Goal: Transaction & Acquisition: Purchase product/service

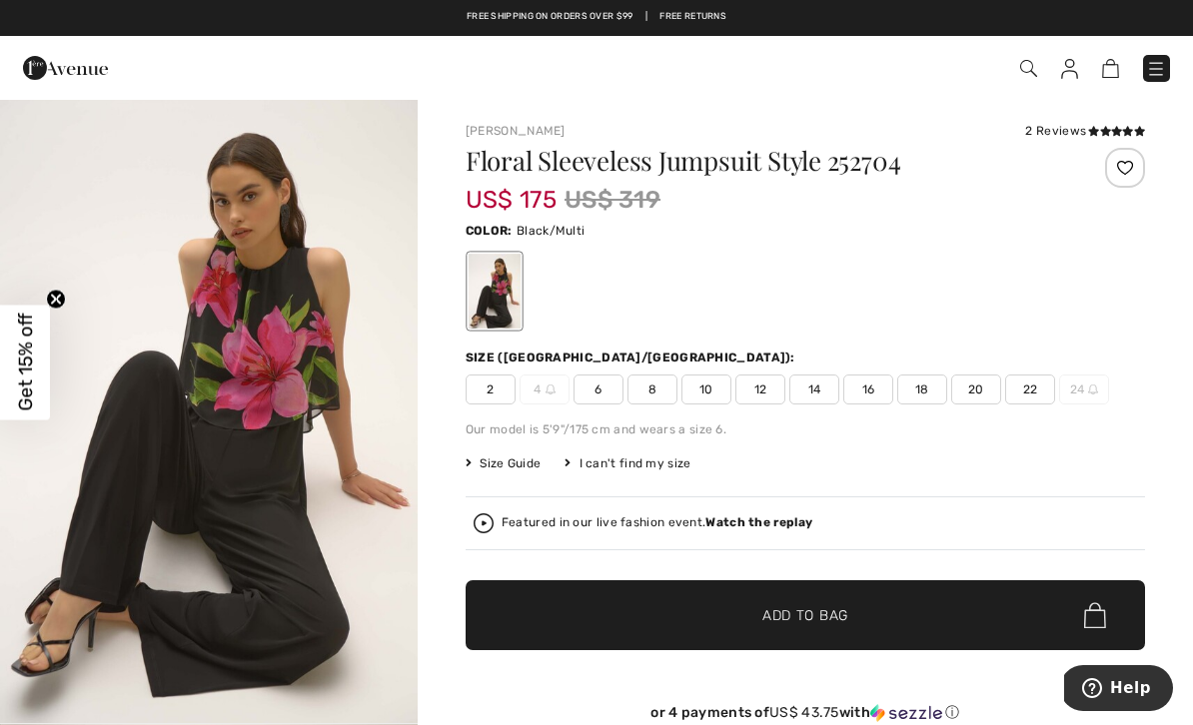
click at [767, 394] on span "12" at bounding box center [760, 390] width 50 height 30
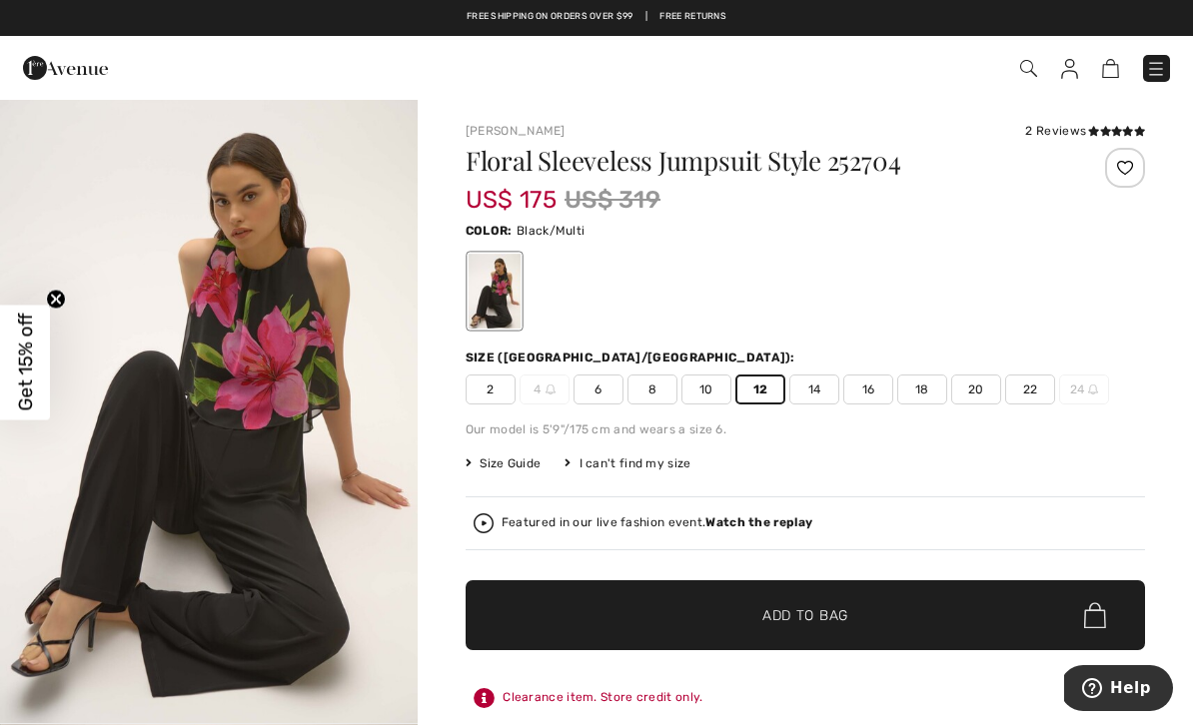
click at [846, 618] on span "Add to Bag" at bounding box center [805, 615] width 86 height 21
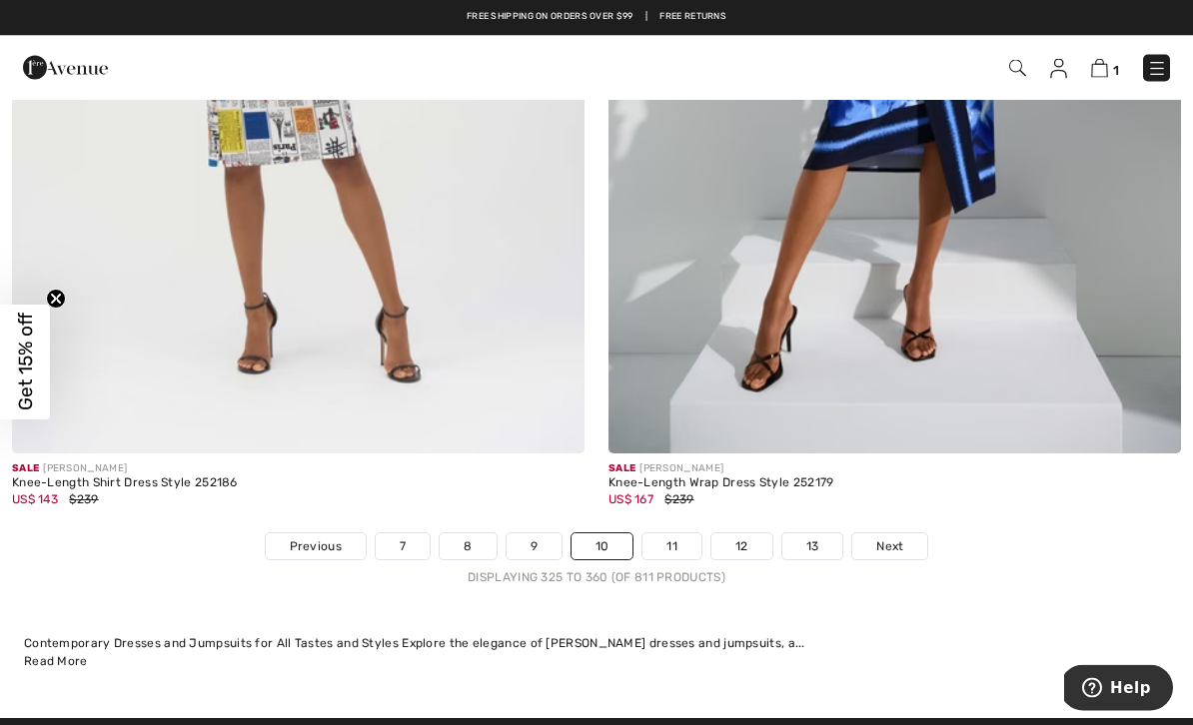
scroll to position [17324, 0]
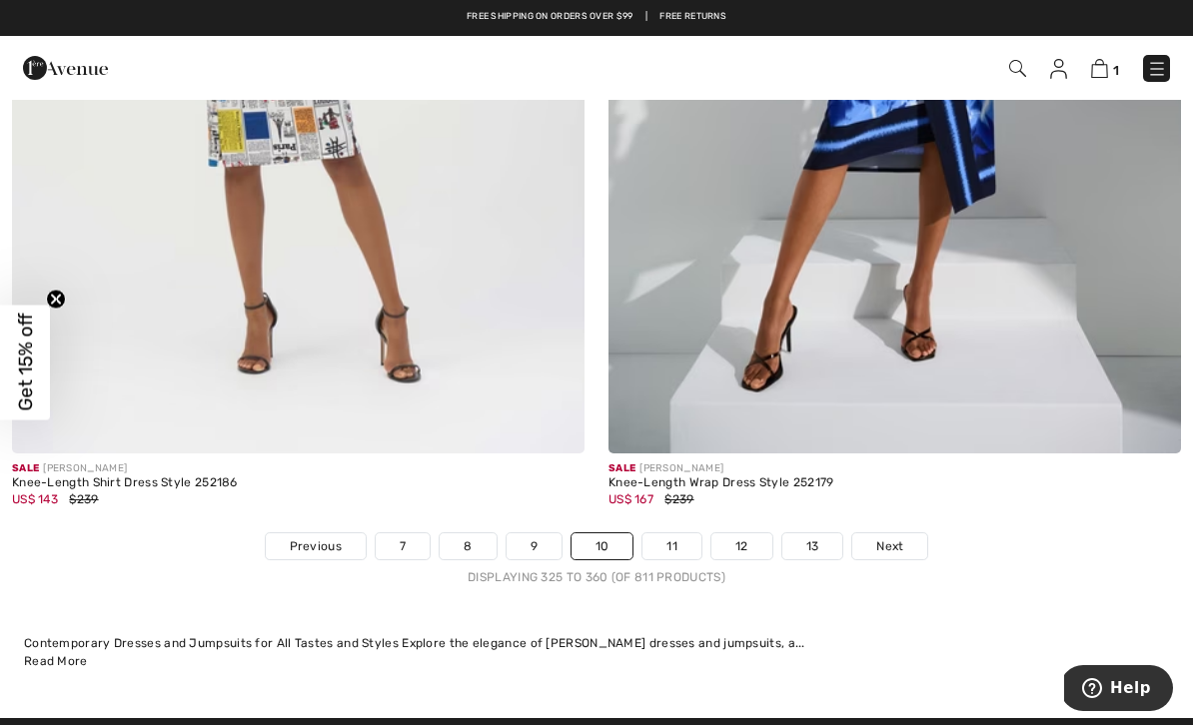
click at [672, 539] on link "11" at bounding box center [671, 547] width 59 height 26
click at [685, 536] on link "11" at bounding box center [671, 547] width 59 height 26
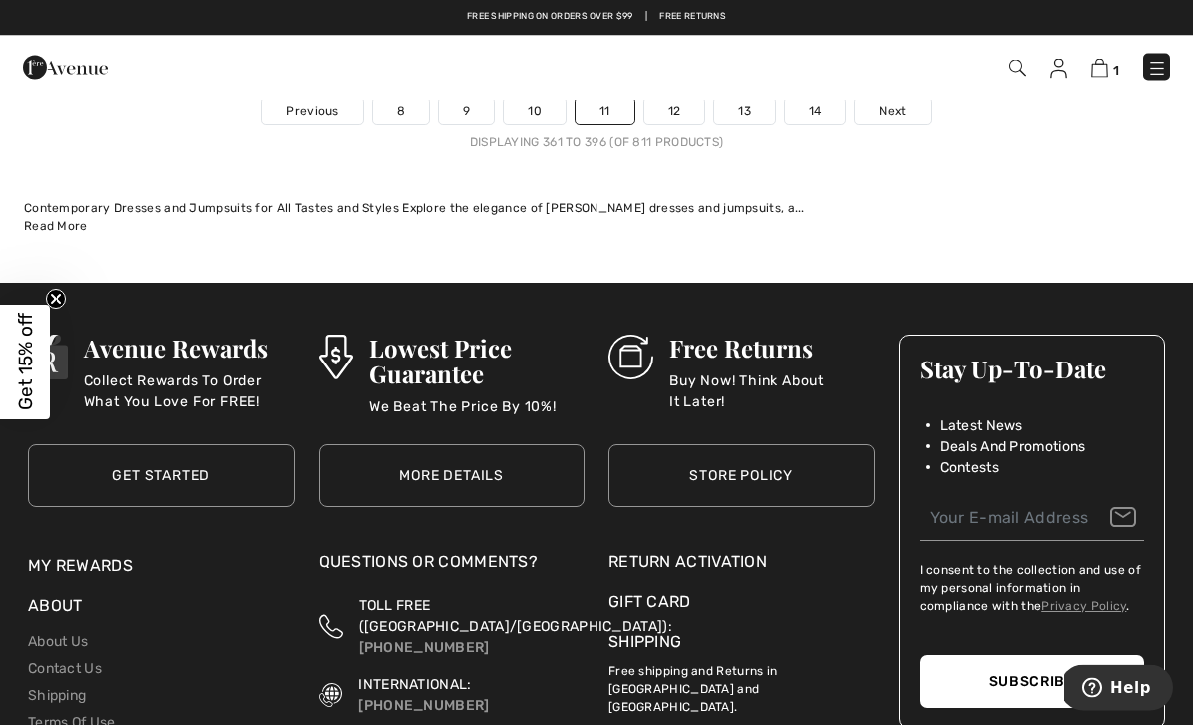
scroll to position [17717, 0]
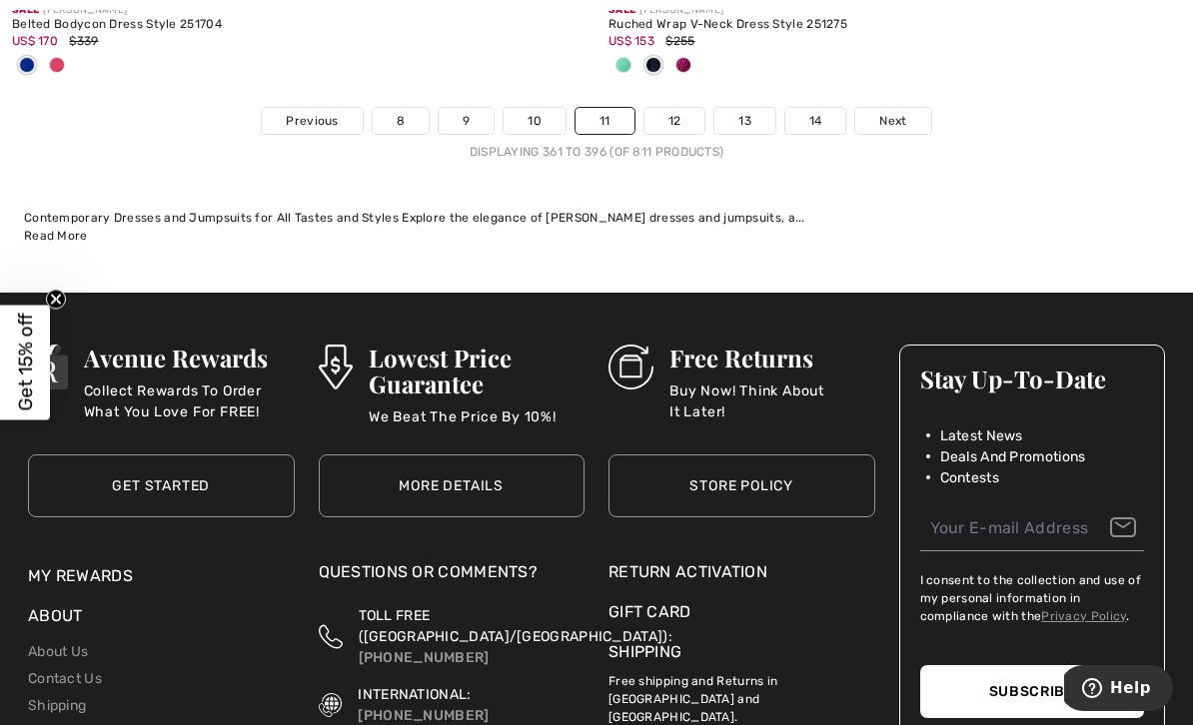
click at [665, 119] on link "12" at bounding box center [674, 121] width 61 height 26
click at [670, 108] on link "12" at bounding box center [674, 121] width 61 height 26
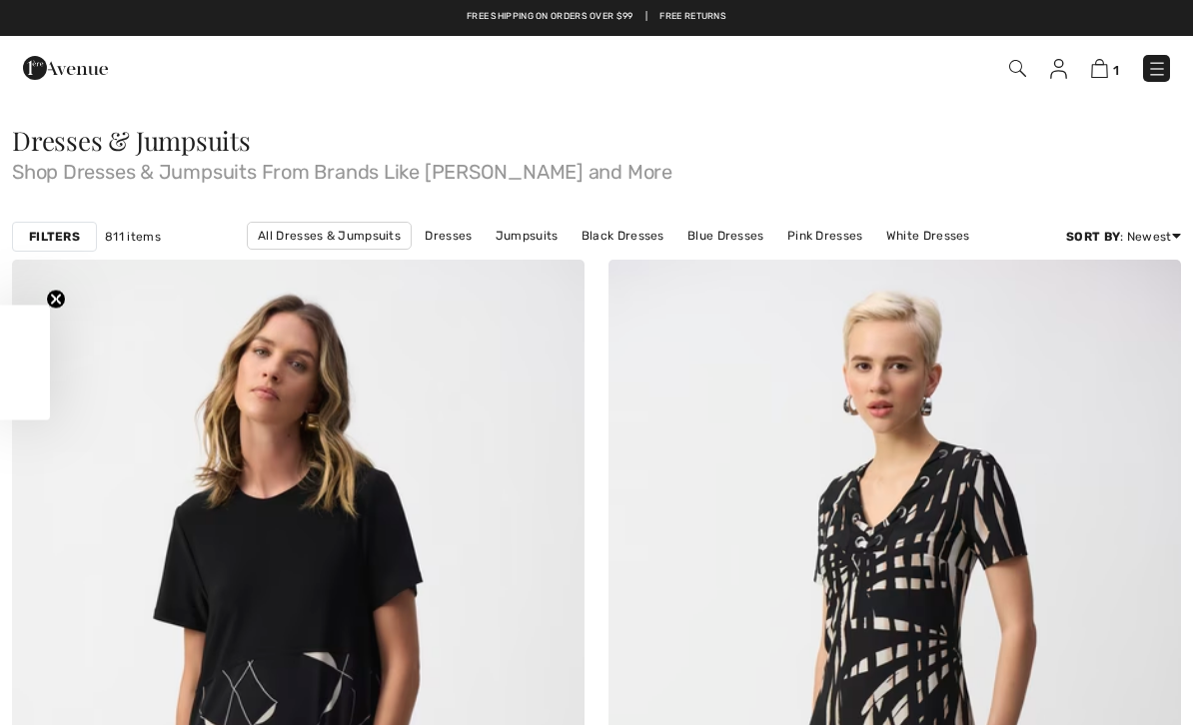
checkbox input "true"
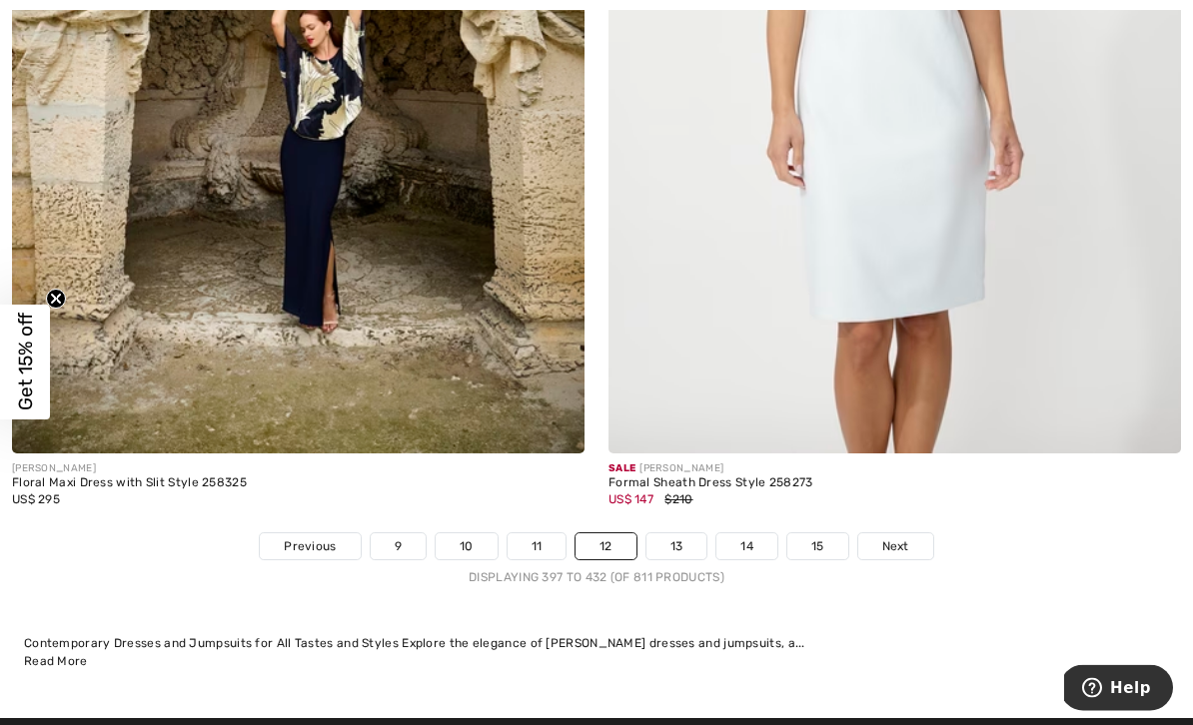
scroll to position [17170, 0]
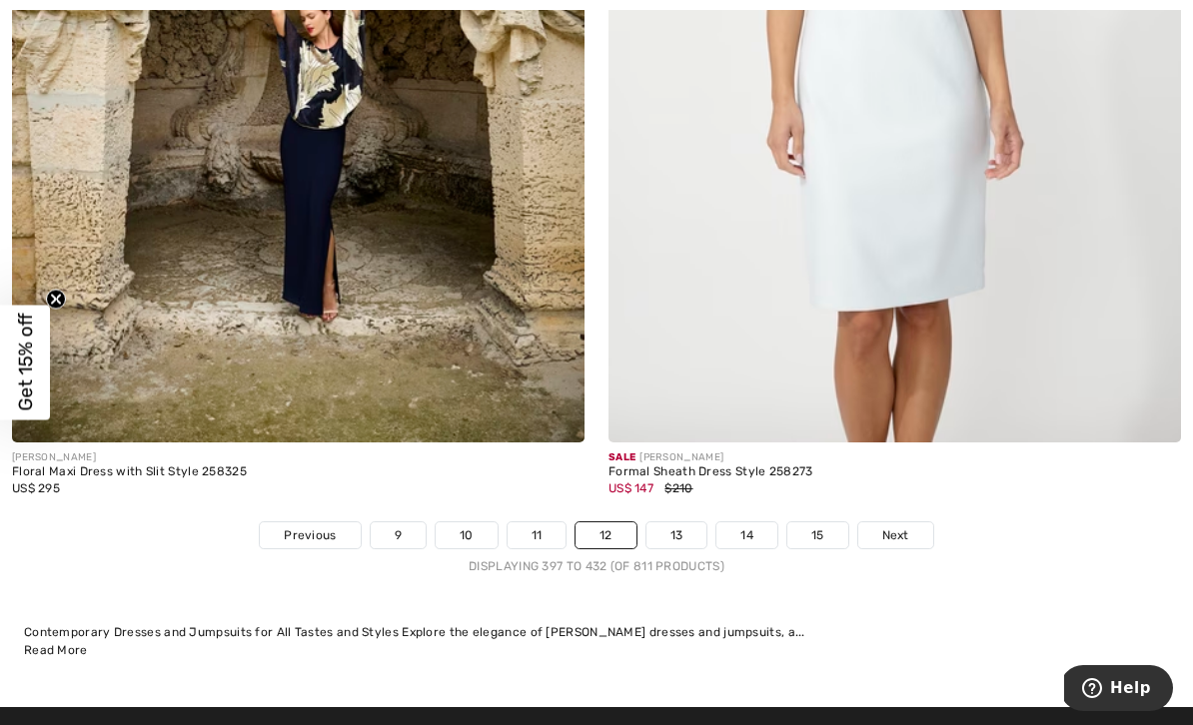
click at [692, 523] on link "13" at bounding box center [676, 536] width 61 height 26
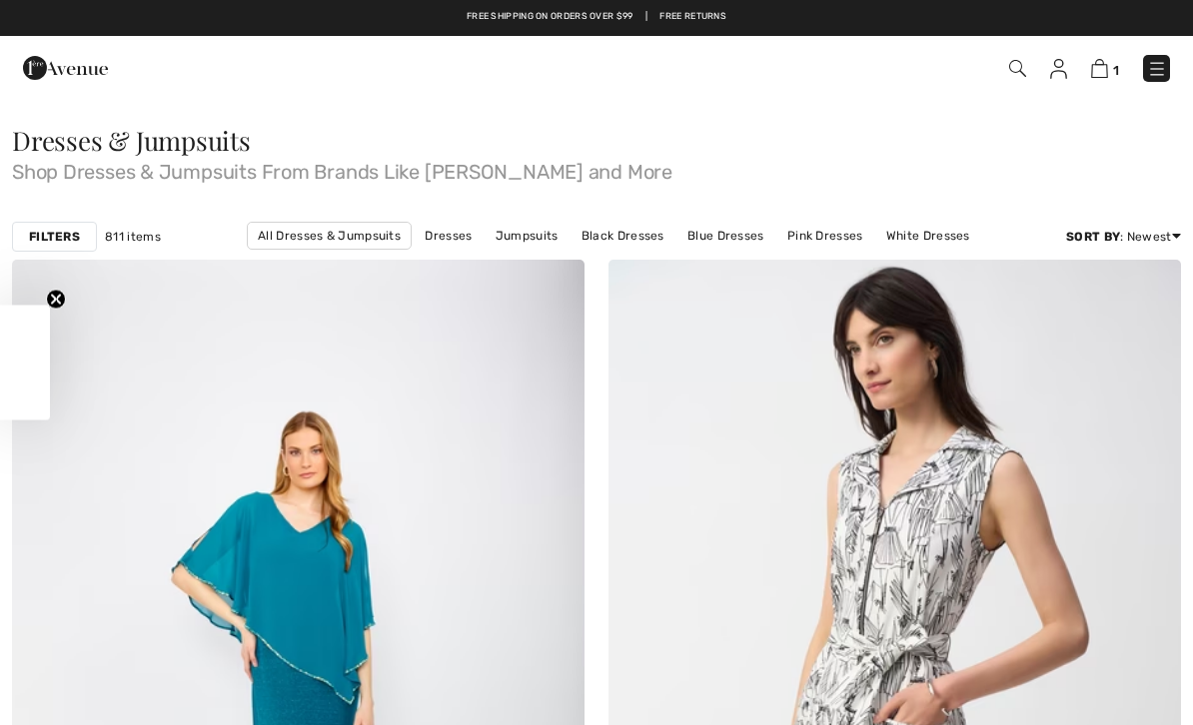
checkbox input "true"
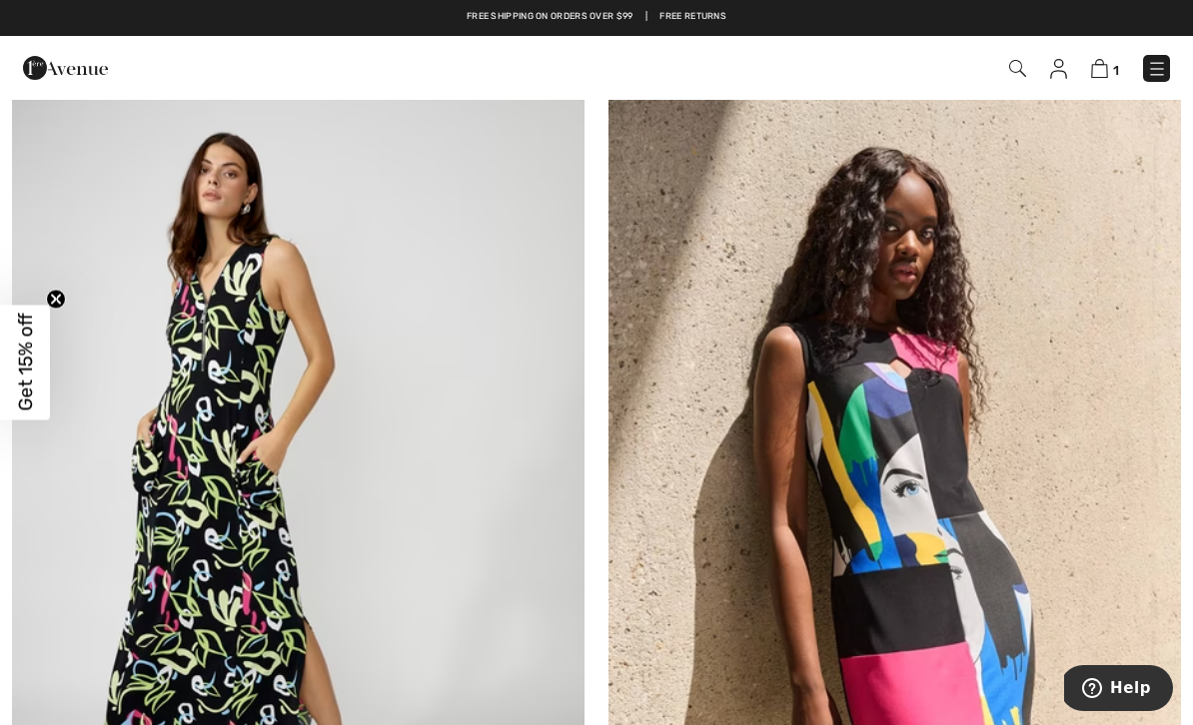
scroll to position [3989, 0]
click at [288, 561] on img at bounding box center [298, 483] width 573 height 859
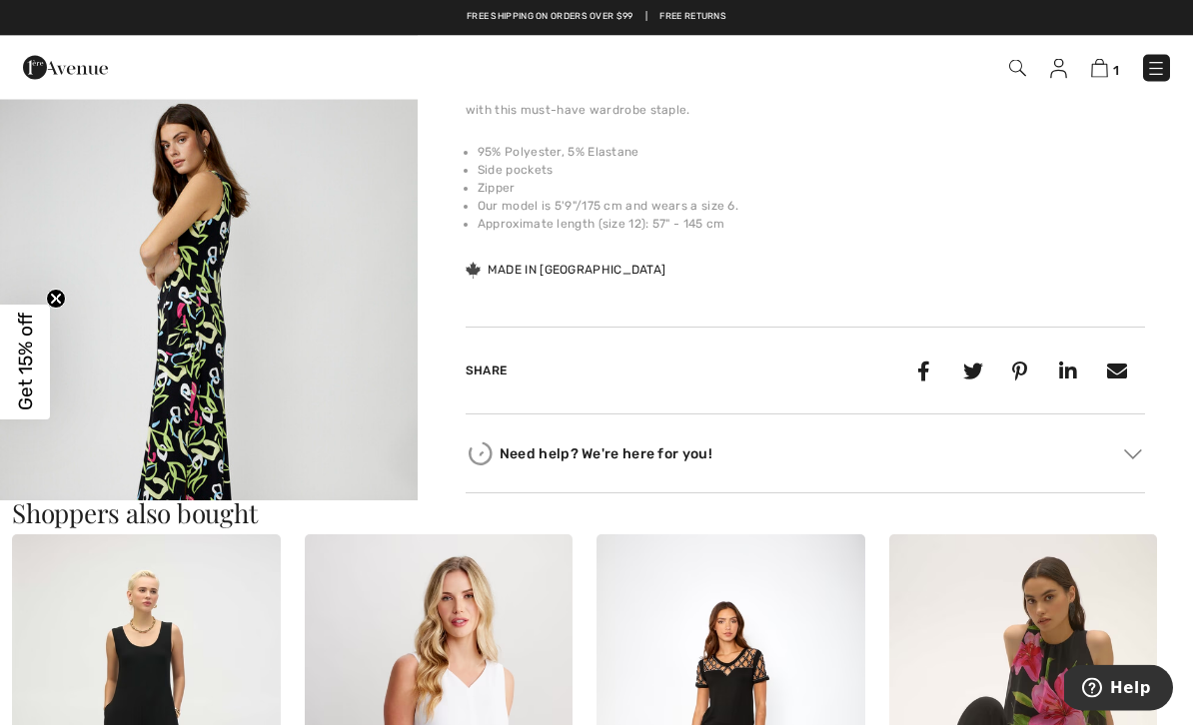
scroll to position [695, 0]
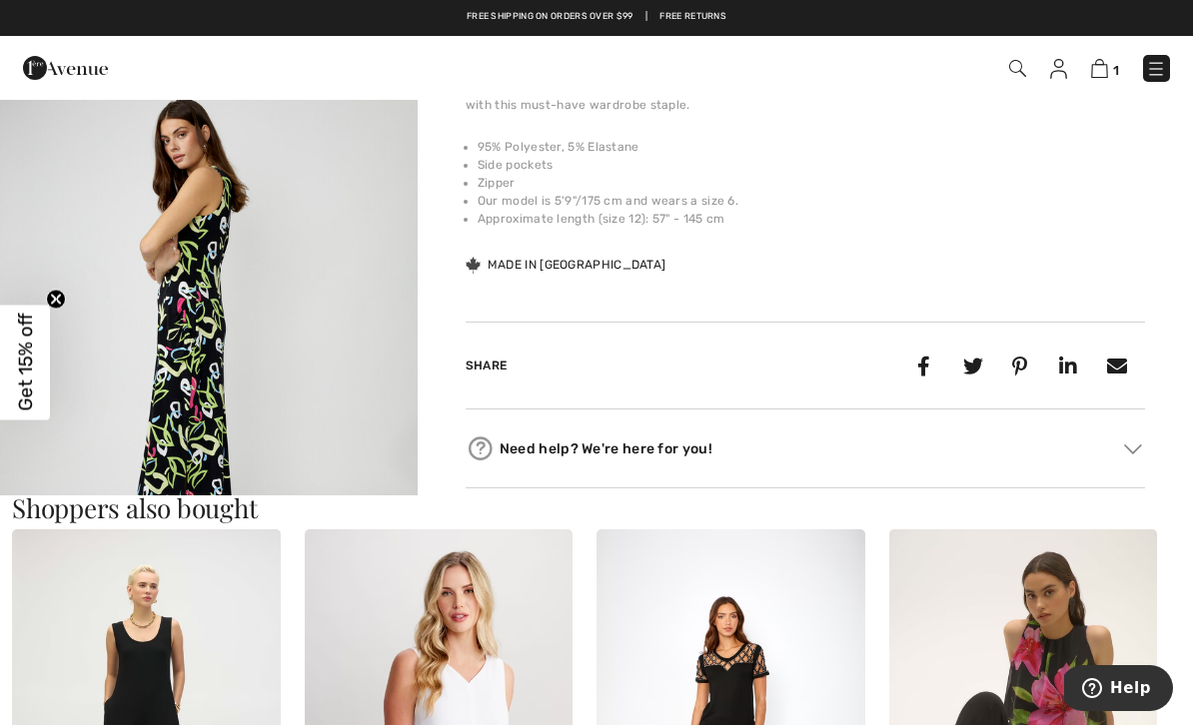
click at [301, 375] on img "2 / 4" at bounding box center [209, 342] width 418 height 626
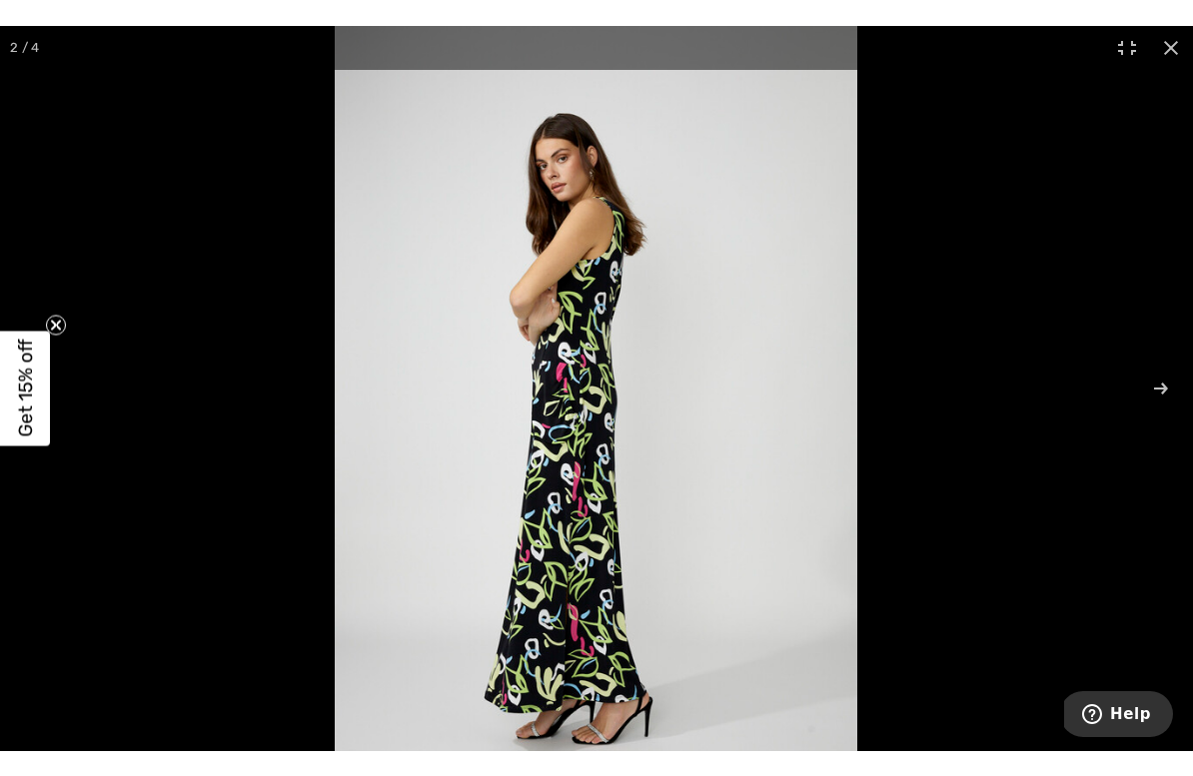
scroll to position [24, 0]
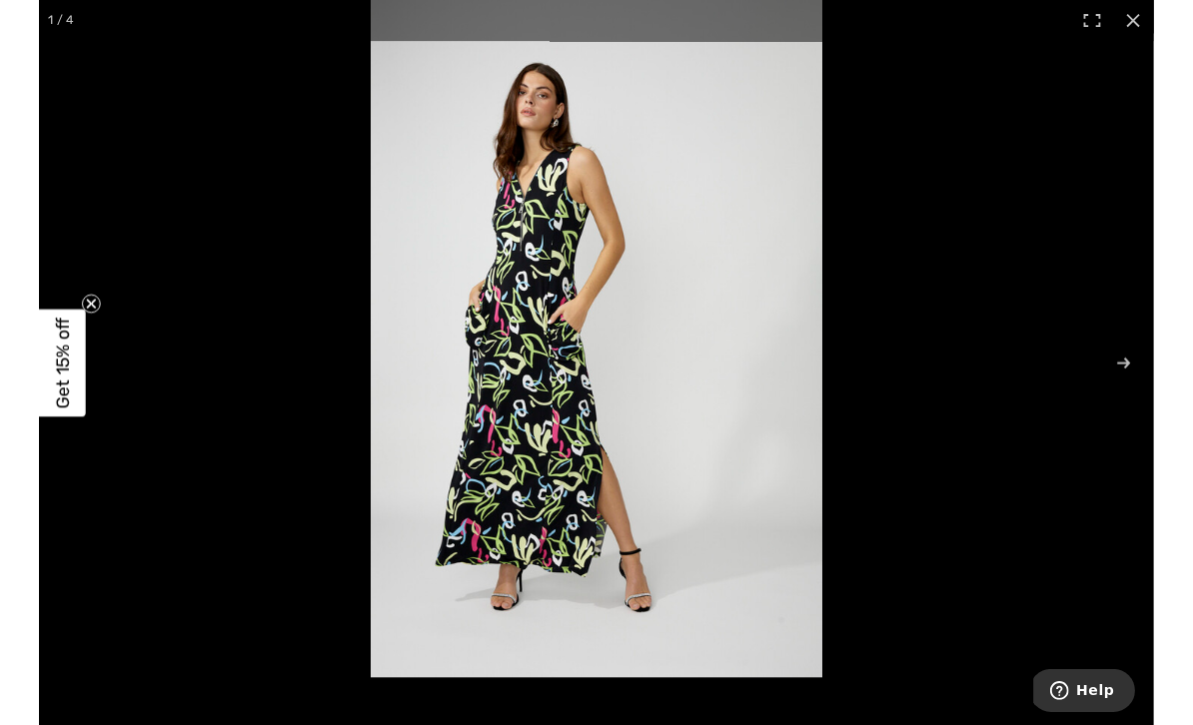
scroll to position [695, 0]
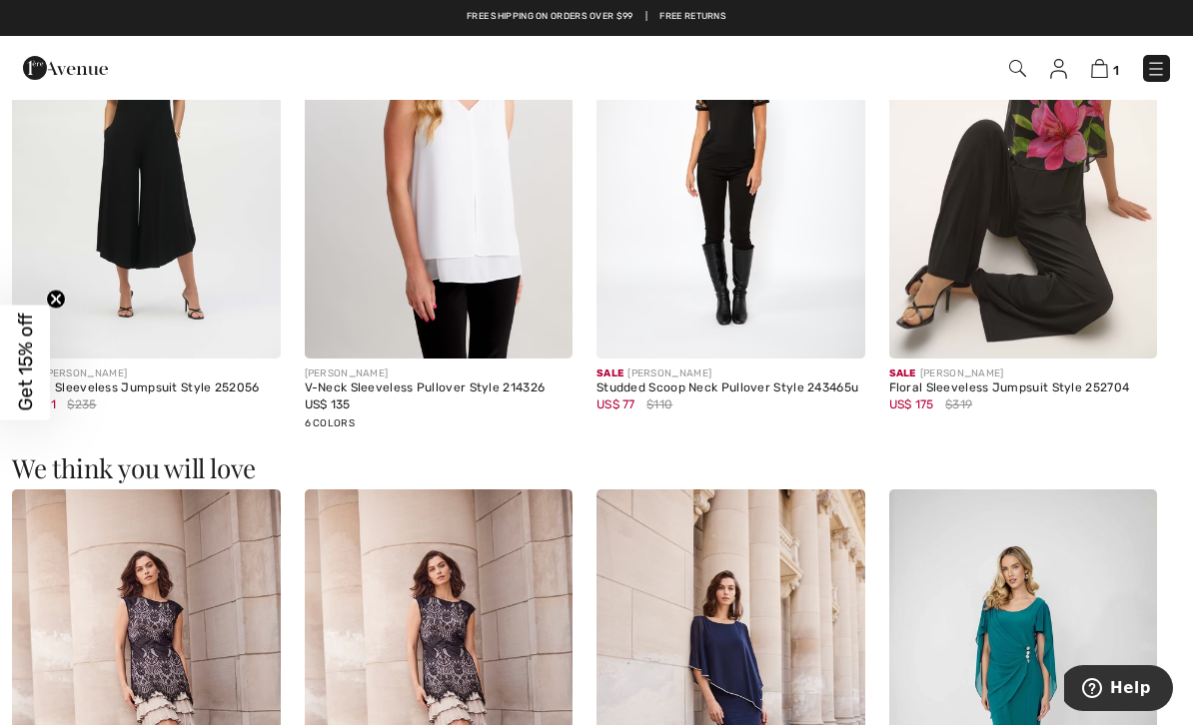
scroll to position [1100, 0]
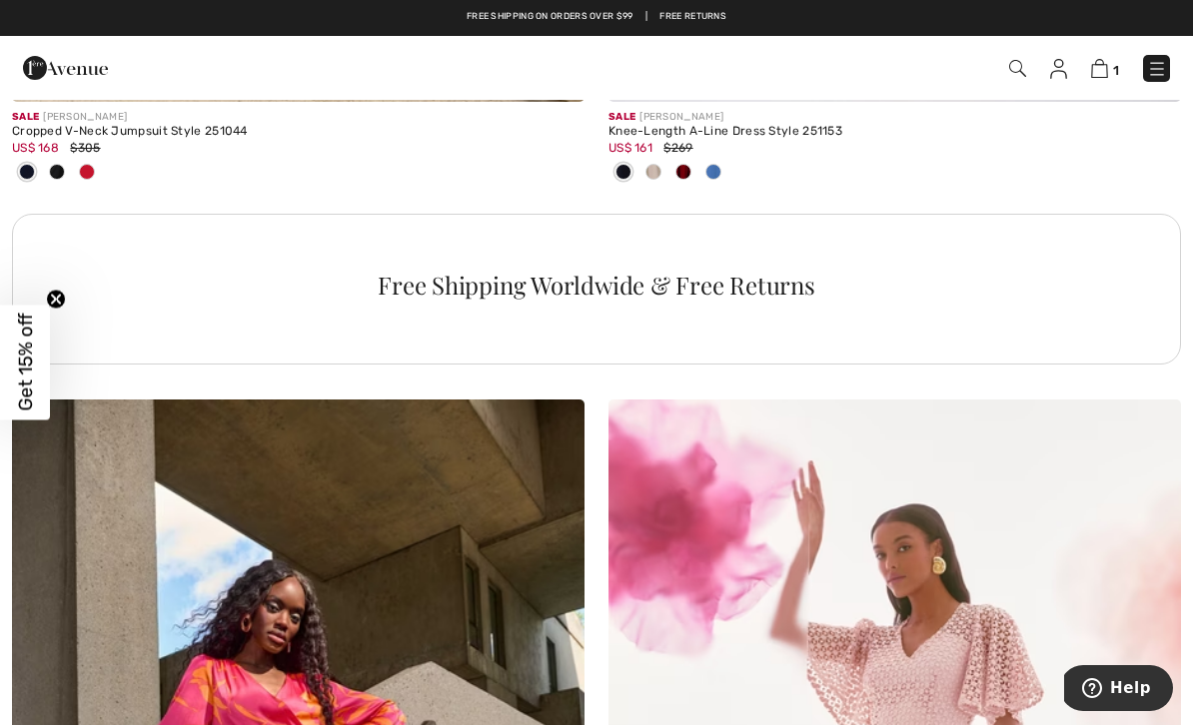
scroll to position [5714, 0]
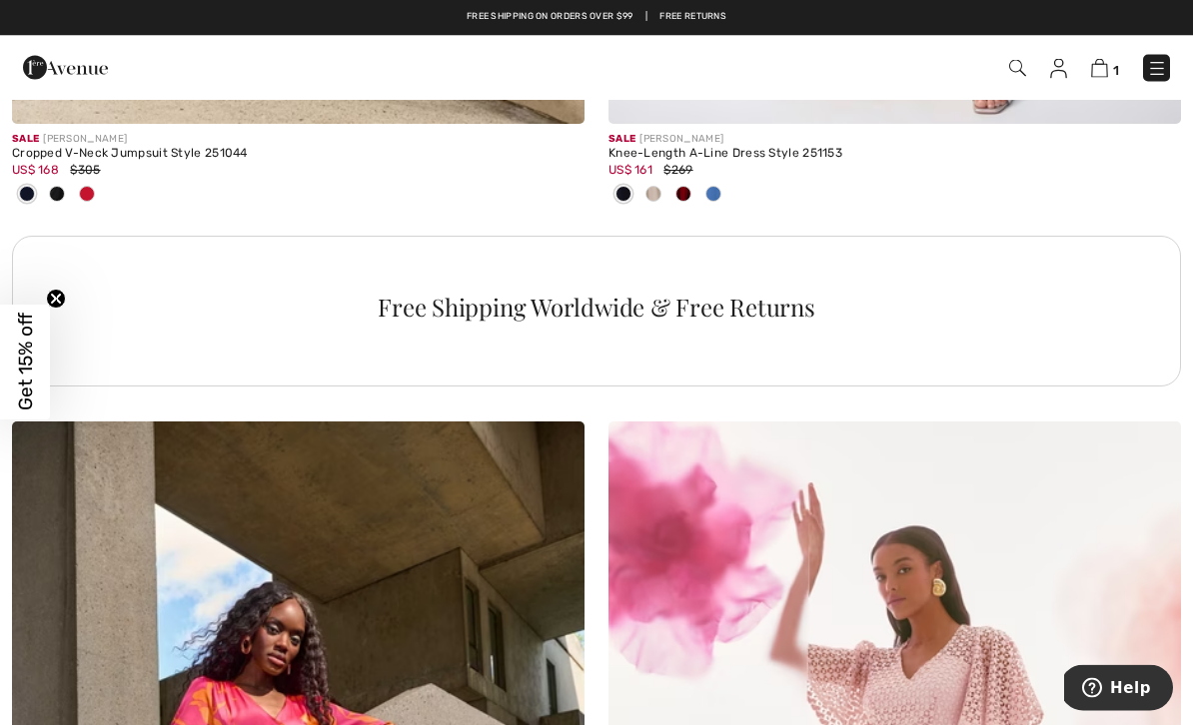
click at [761, 313] on div "Free Shipping Worldwide & Free Returns" at bounding box center [596, 308] width 1120 height 24
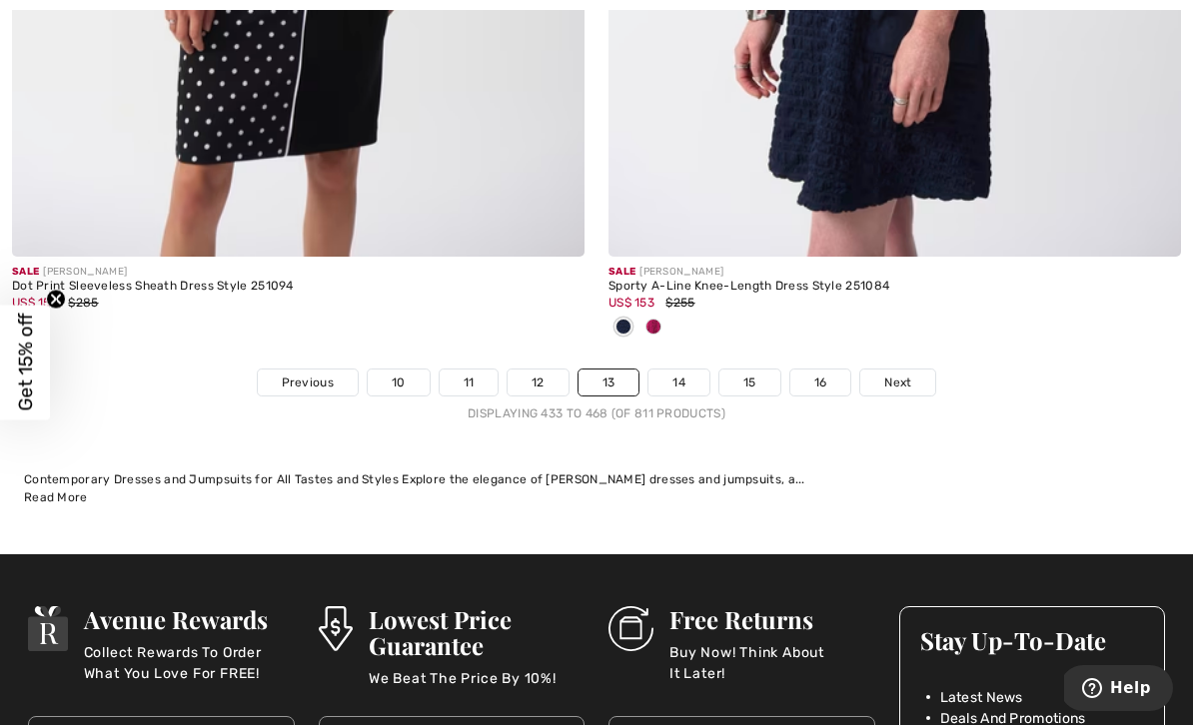
scroll to position [17657, 0]
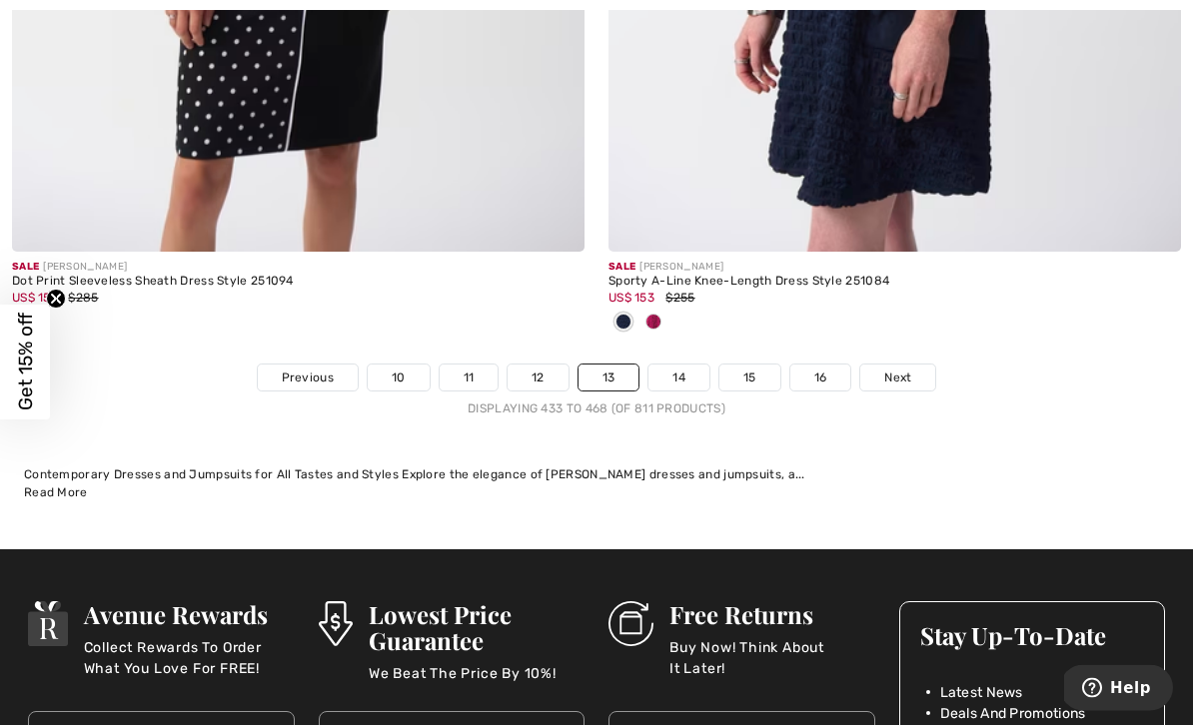
click at [674, 374] on link "14" at bounding box center [678, 379] width 61 height 26
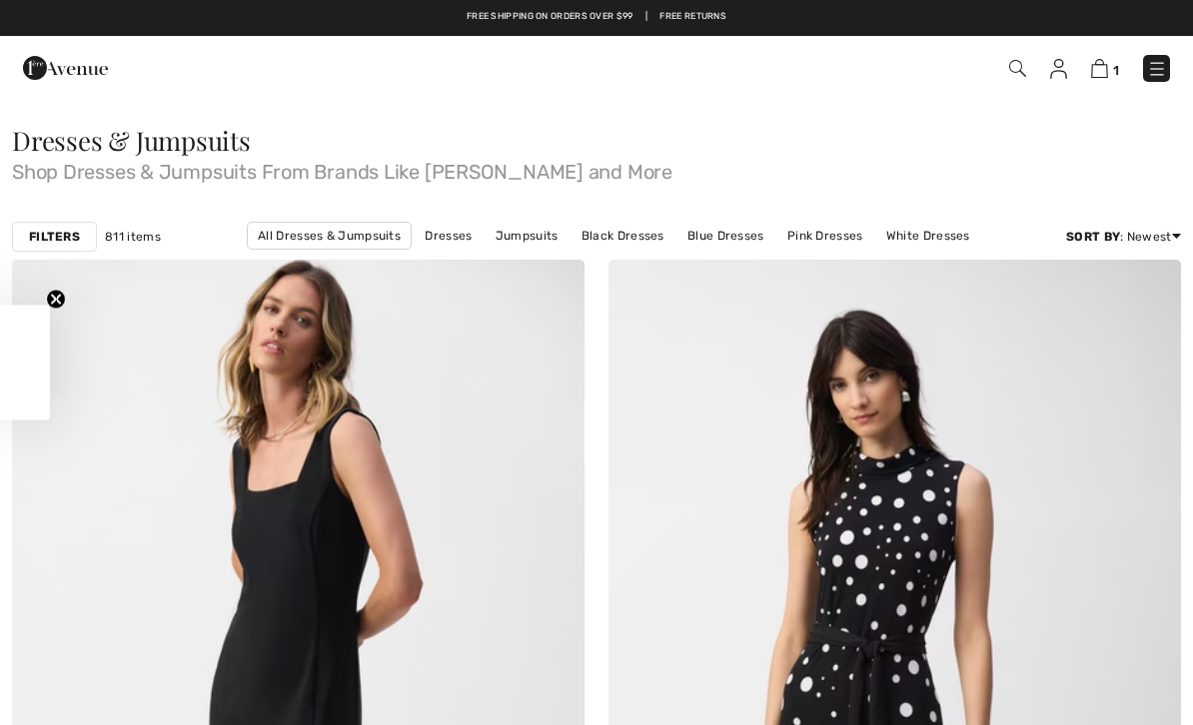
checkbox input "true"
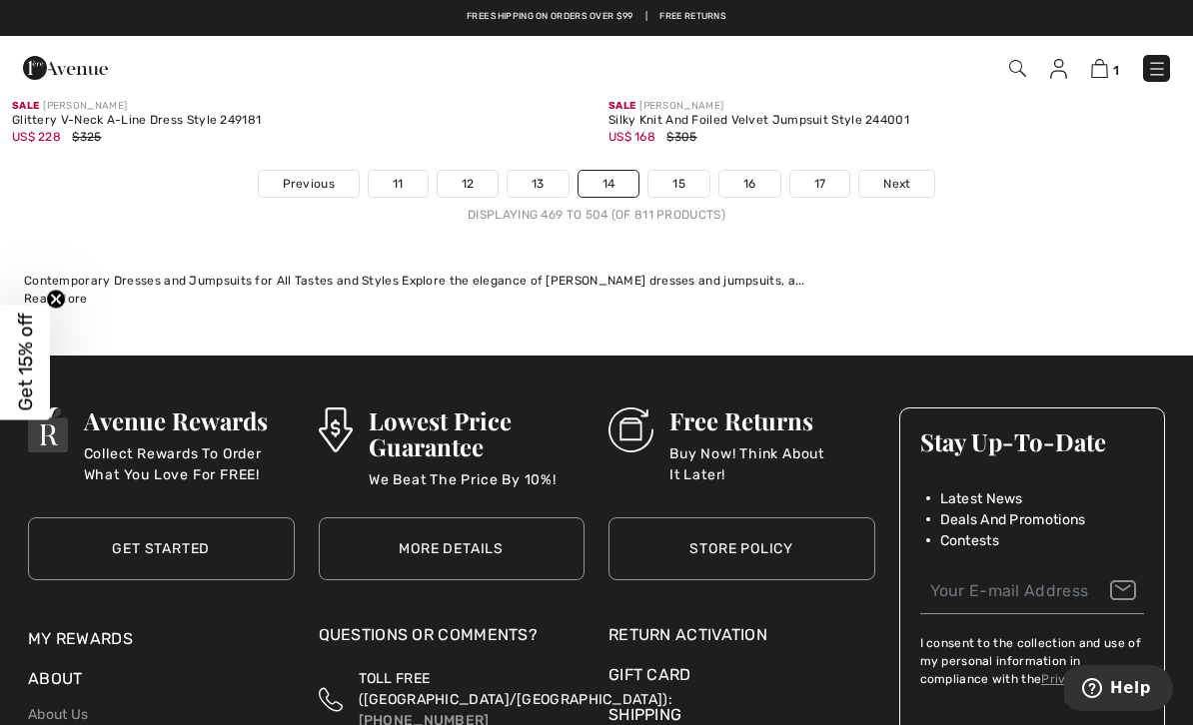
scroll to position [17587, 0]
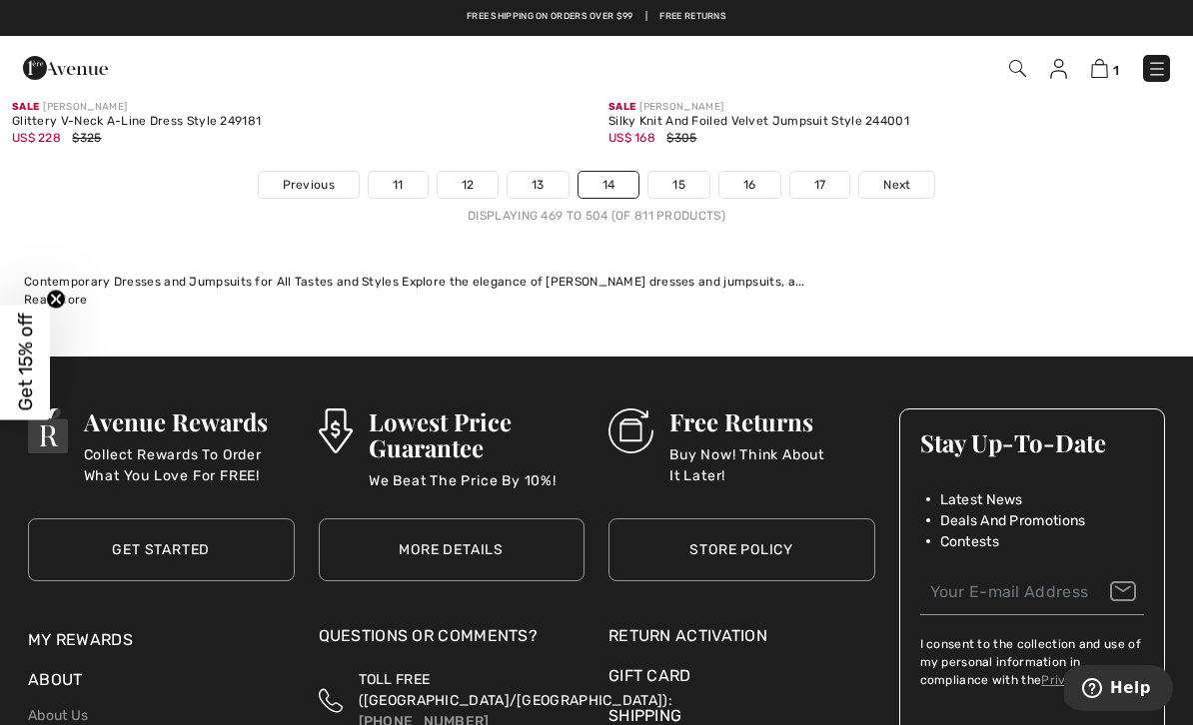
click at [681, 176] on link "15" at bounding box center [678, 185] width 61 height 26
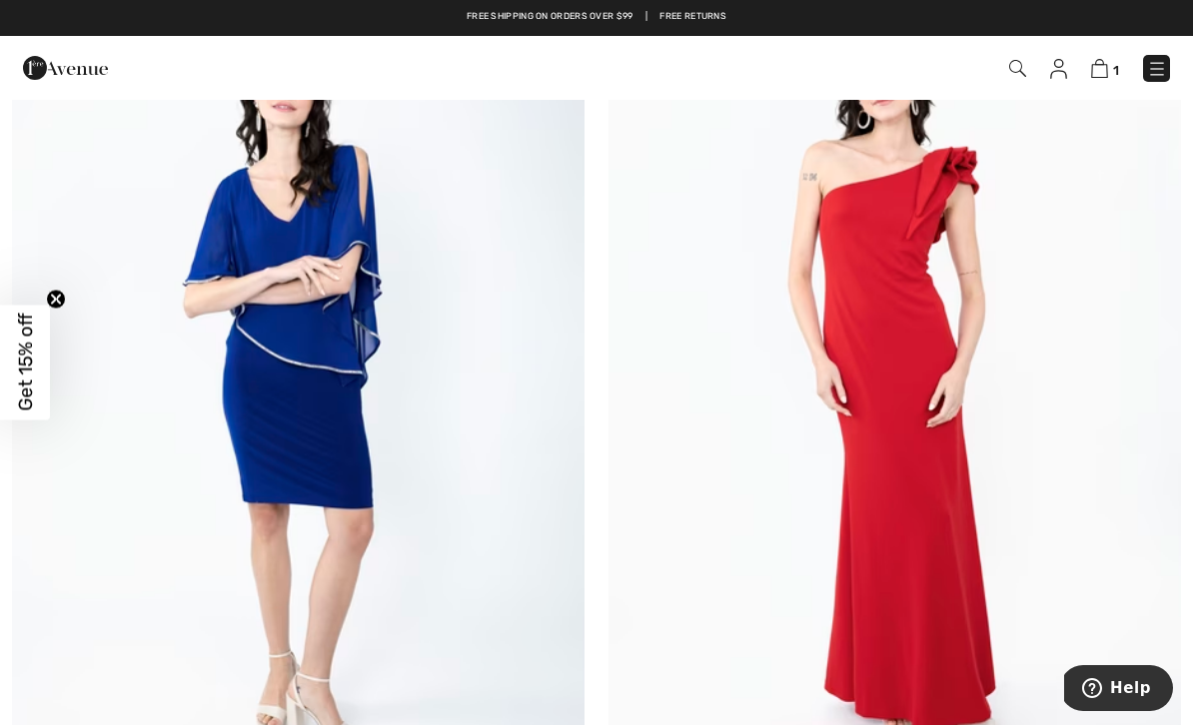
scroll to position [6203, 0]
click at [968, 264] on img at bounding box center [894, 396] width 573 height 859
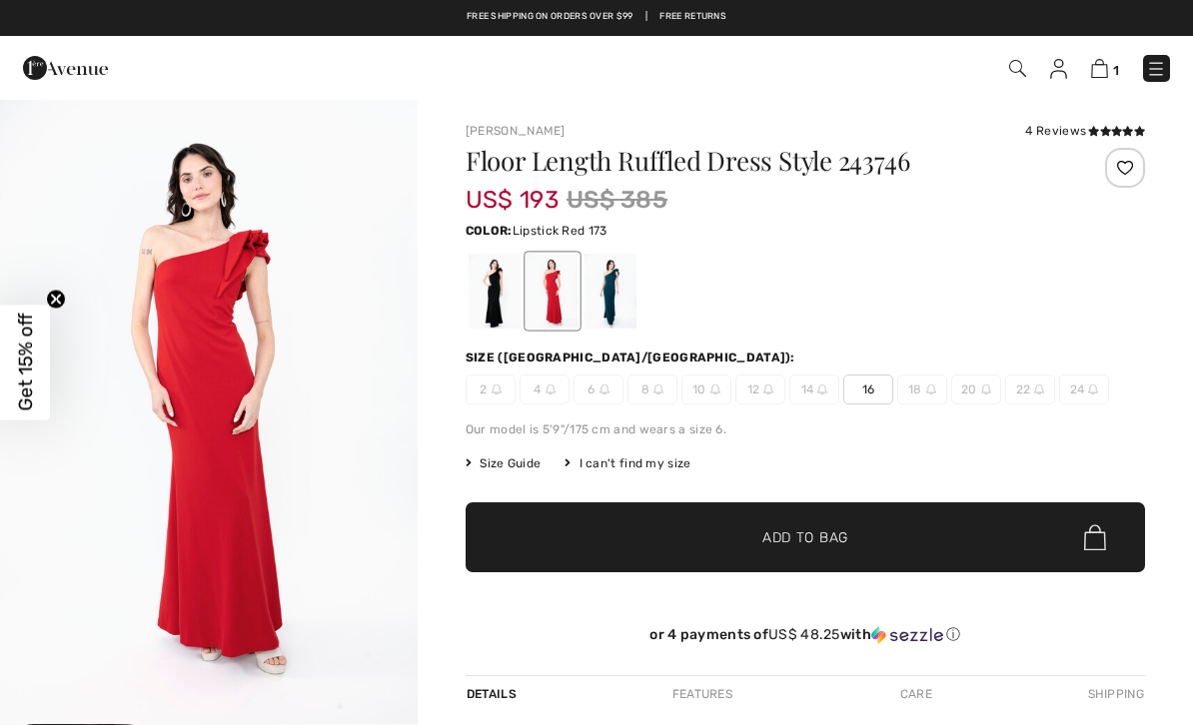
checkbox input "true"
click at [768, 390] on img at bounding box center [768, 390] width 10 height 10
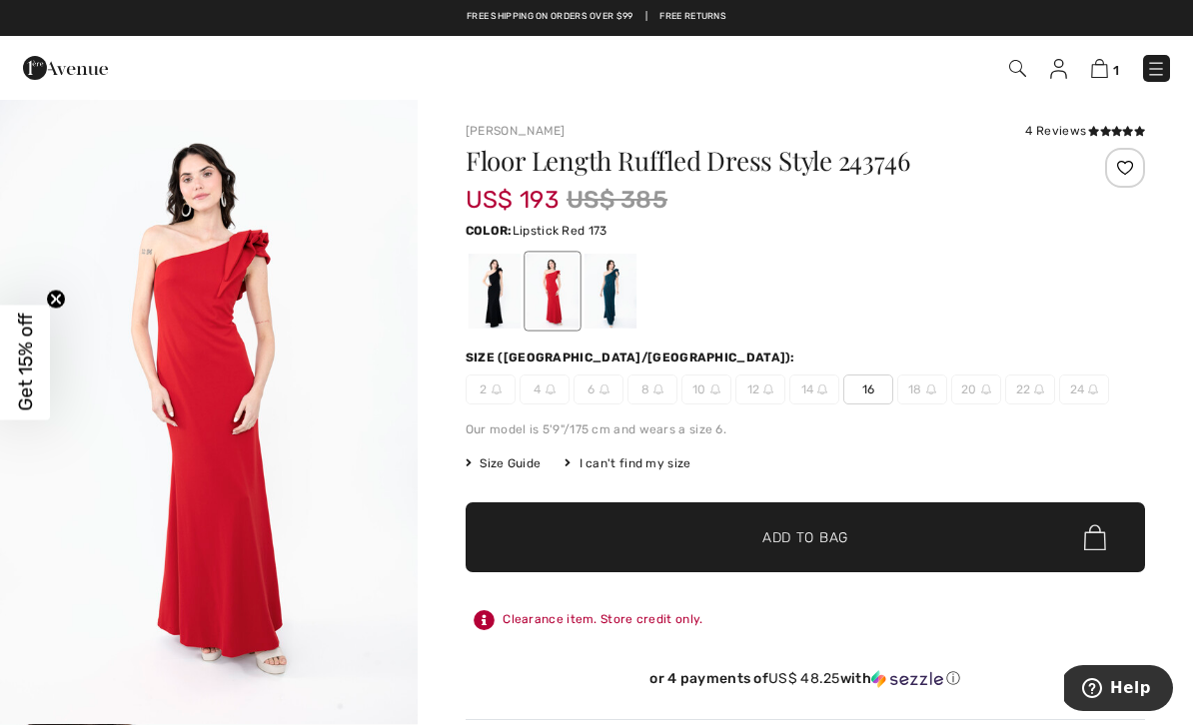
click at [767, 402] on span "12" at bounding box center [760, 390] width 50 height 30
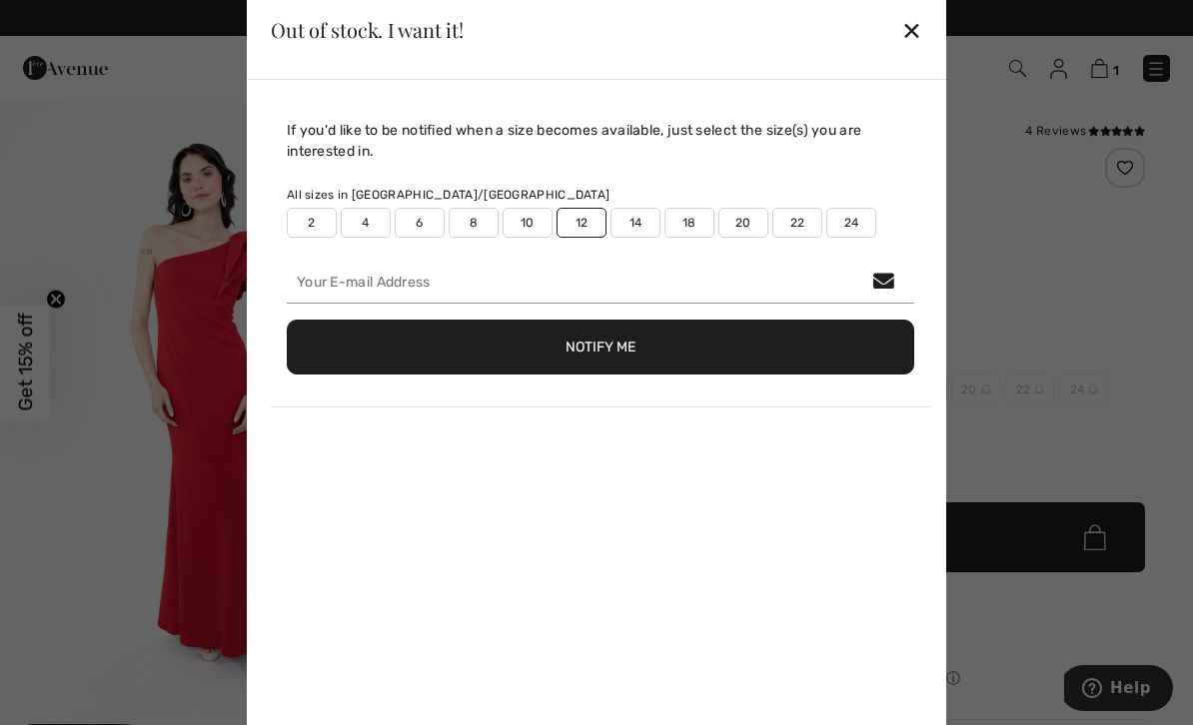
click at [921, 27] on div "✕" at bounding box center [911, 30] width 21 height 42
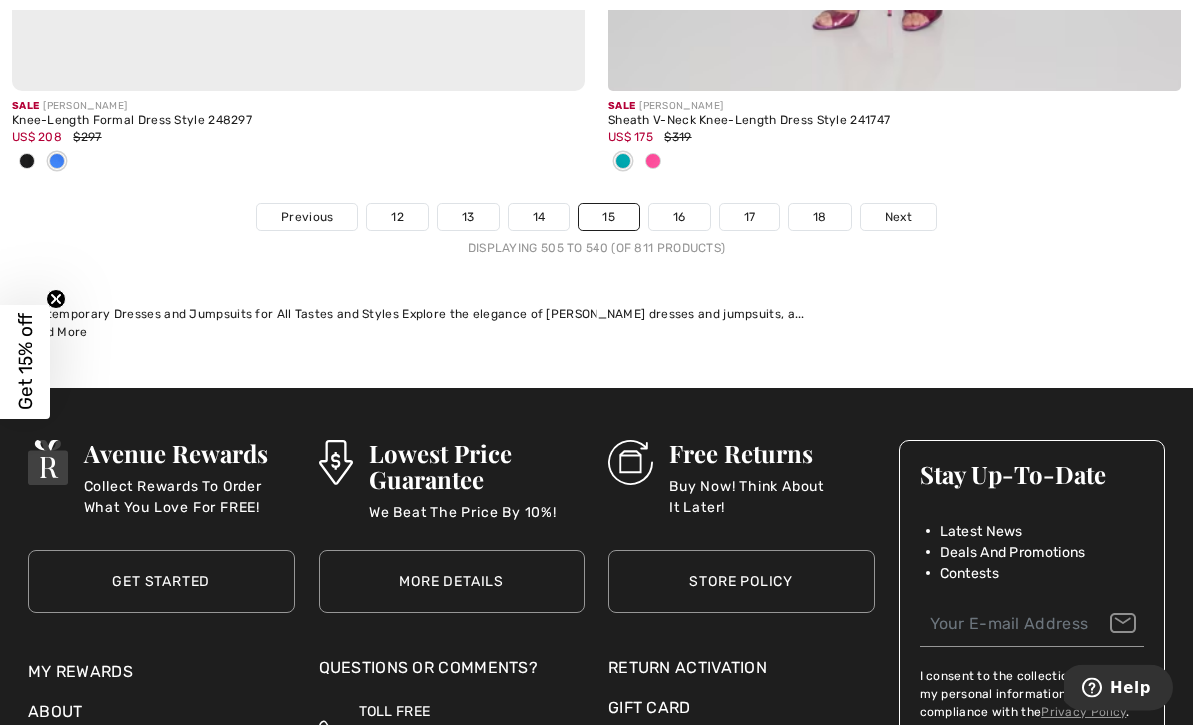
scroll to position [17720, 0]
click at [672, 204] on link "16" at bounding box center [679, 217] width 61 height 26
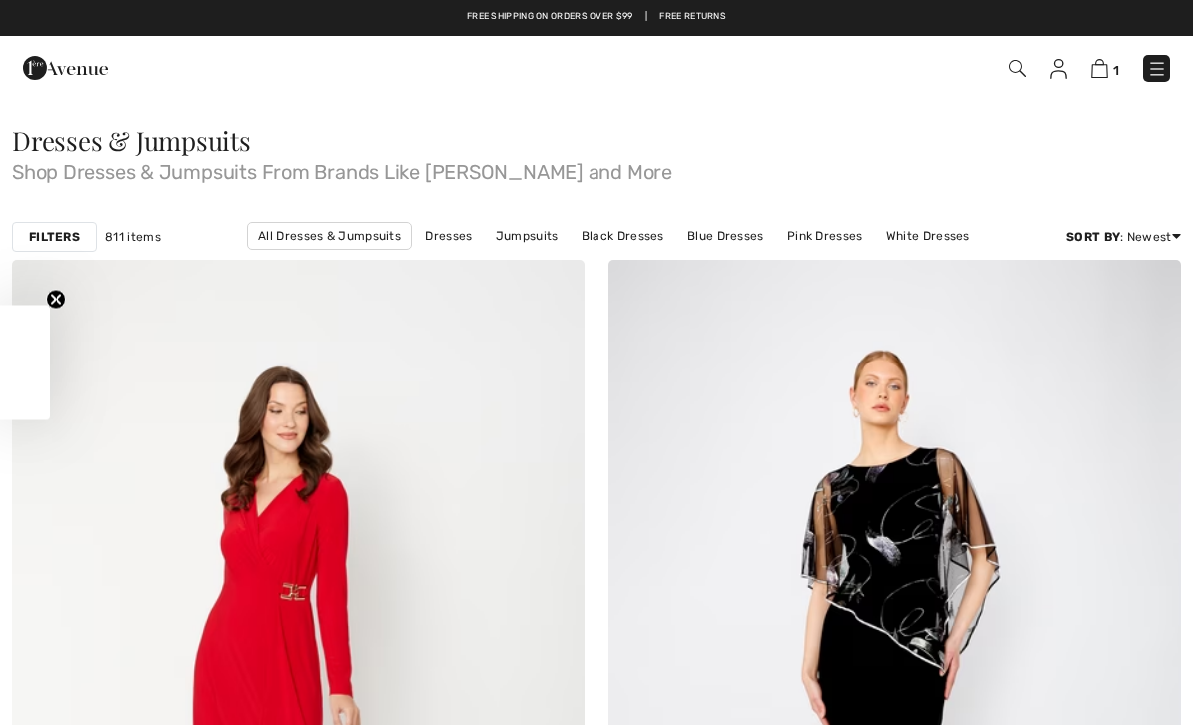
checkbox input "true"
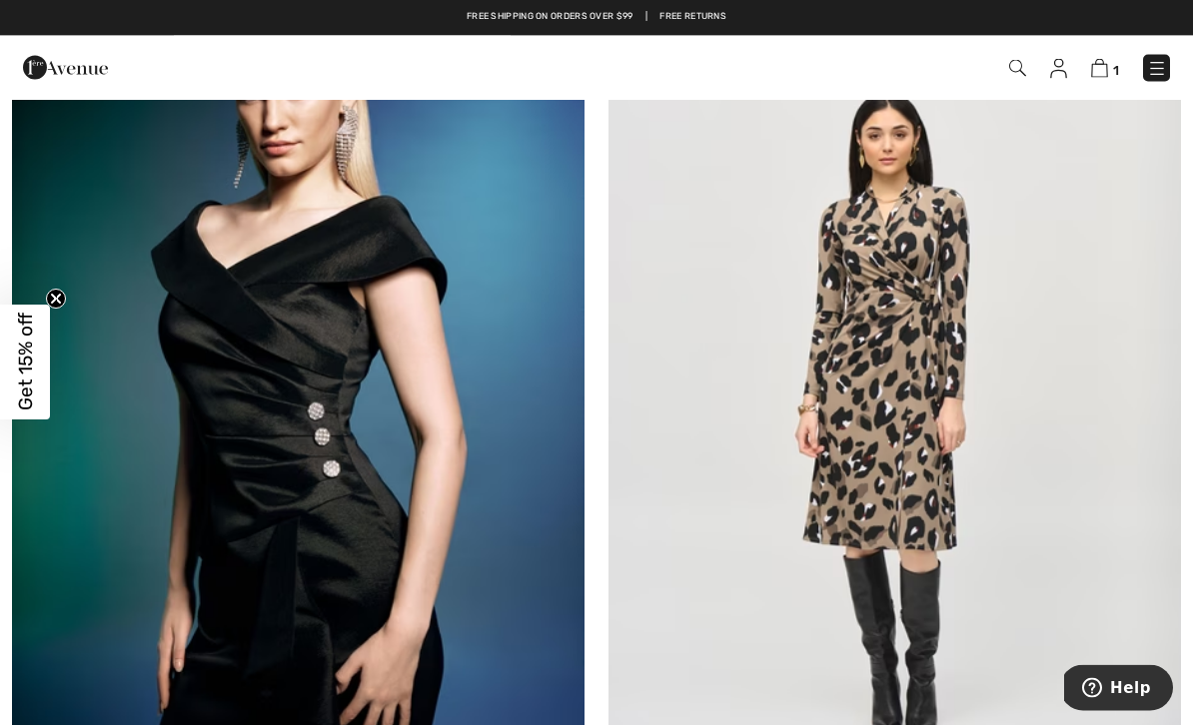
scroll to position [4100, 0]
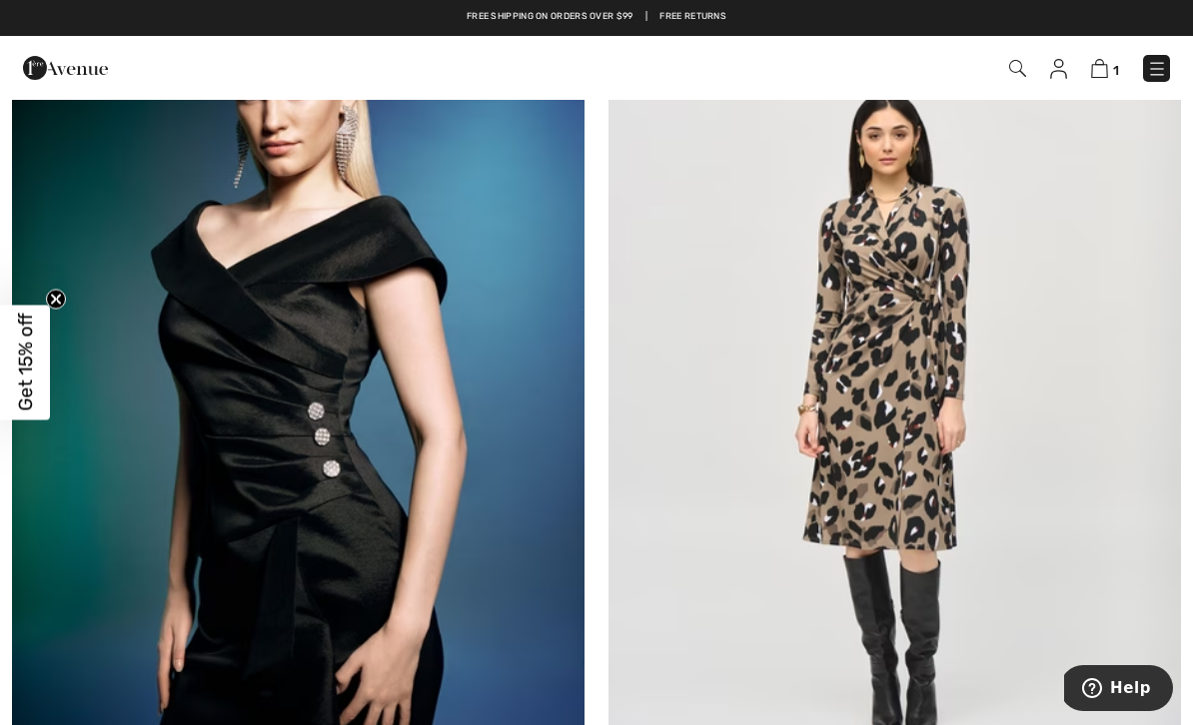
click at [279, 399] on img at bounding box center [298, 405] width 573 height 859
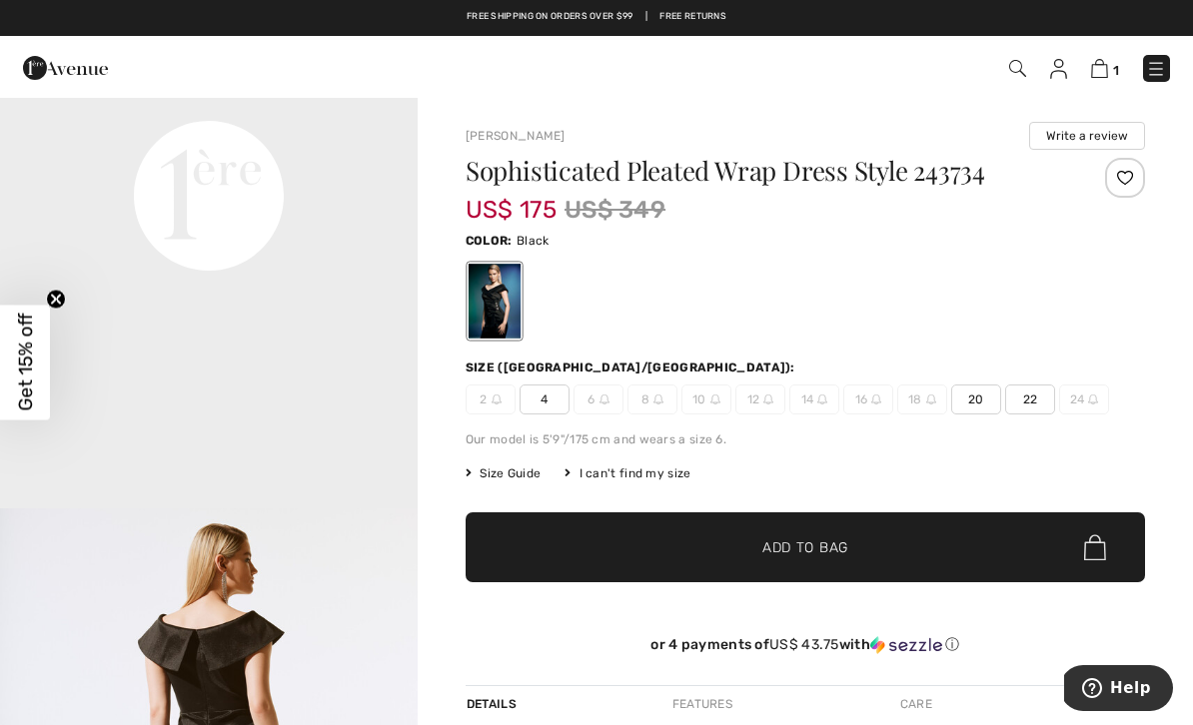
scroll to position [1472, 0]
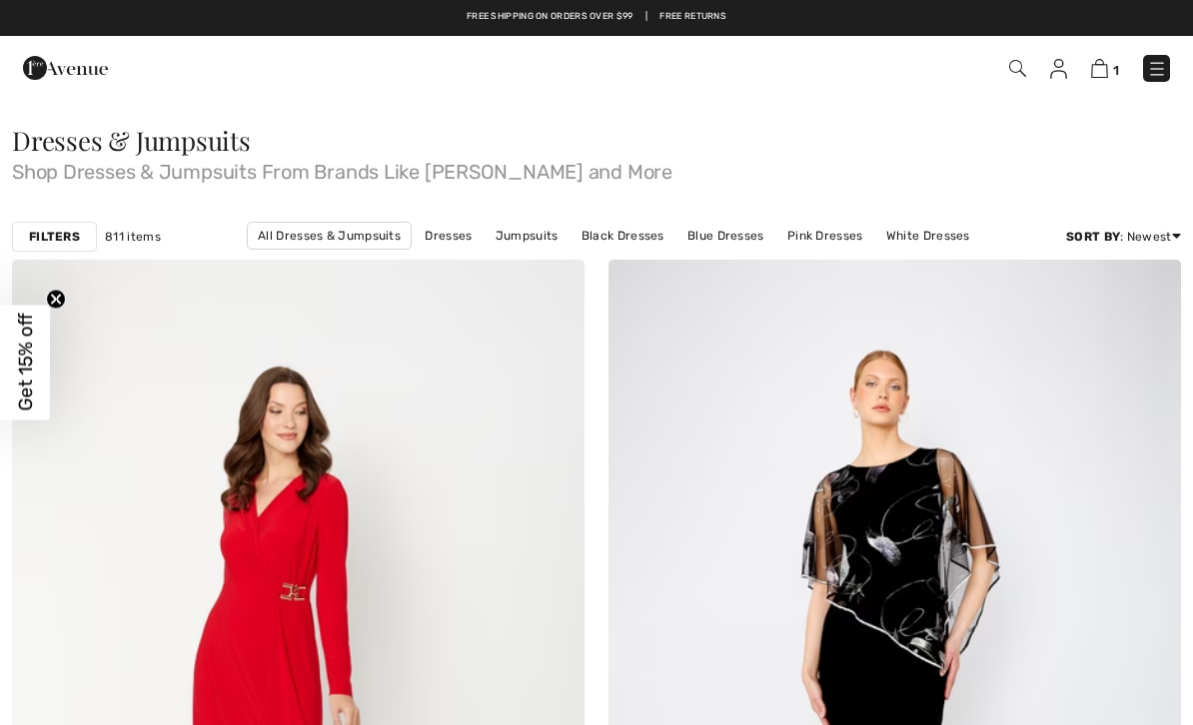
scroll to position [4158, 0]
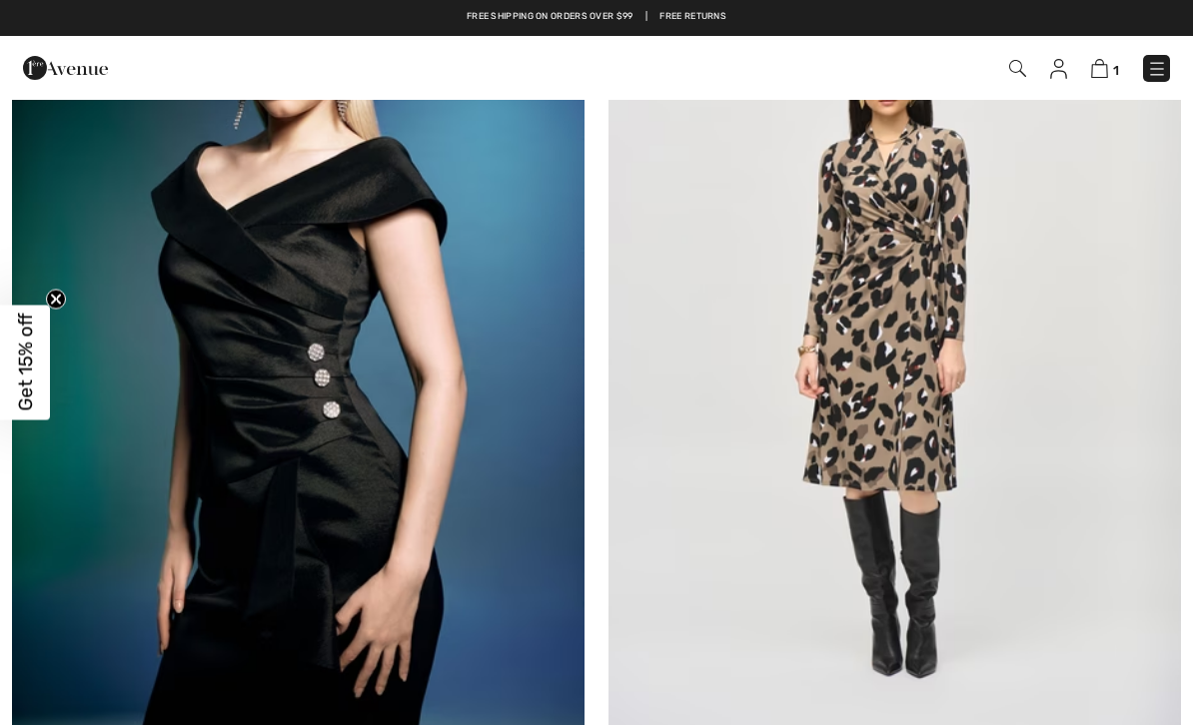
checkbox input "true"
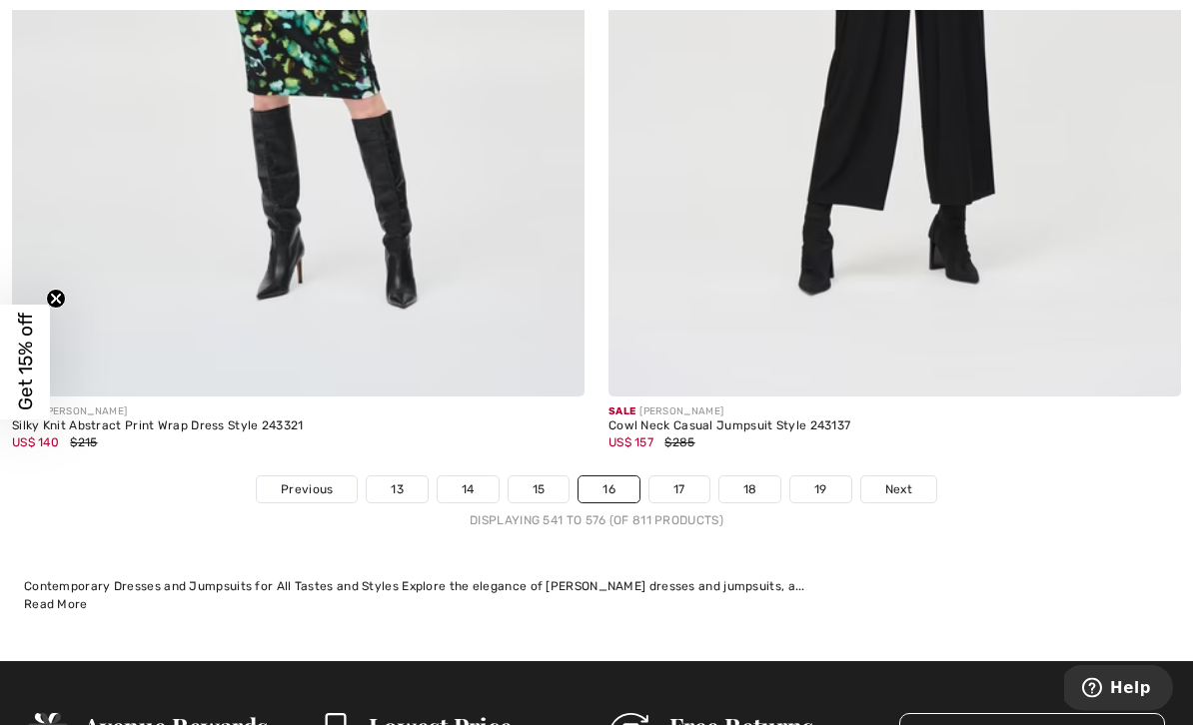
scroll to position [17348, 0]
click at [699, 488] on link "17" at bounding box center [679, 490] width 60 height 26
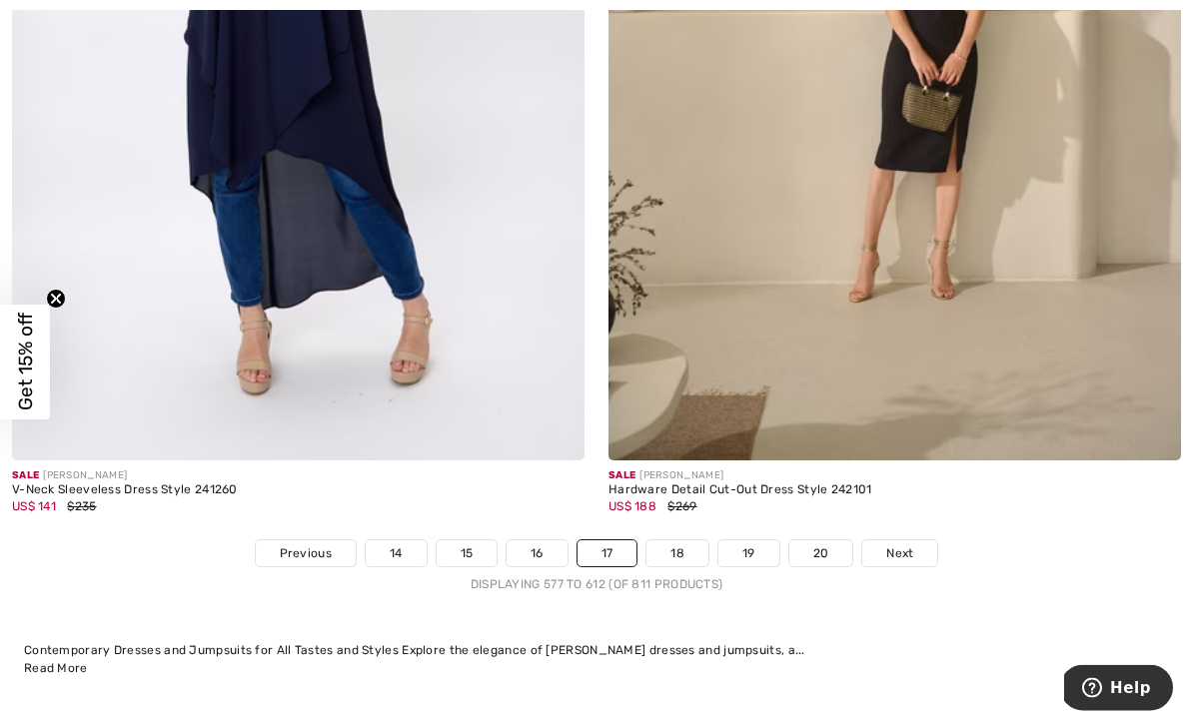
scroll to position [17341, 0]
click at [684, 541] on link "18" at bounding box center [677, 554] width 62 height 26
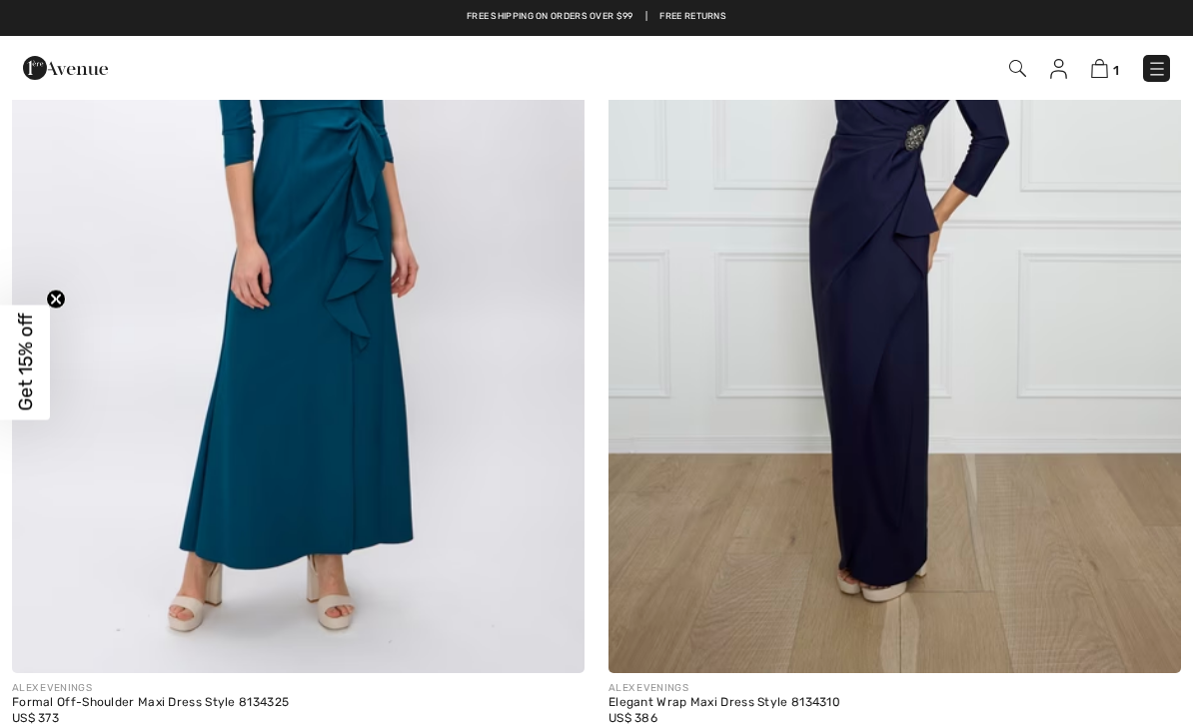
checkbox input "true"
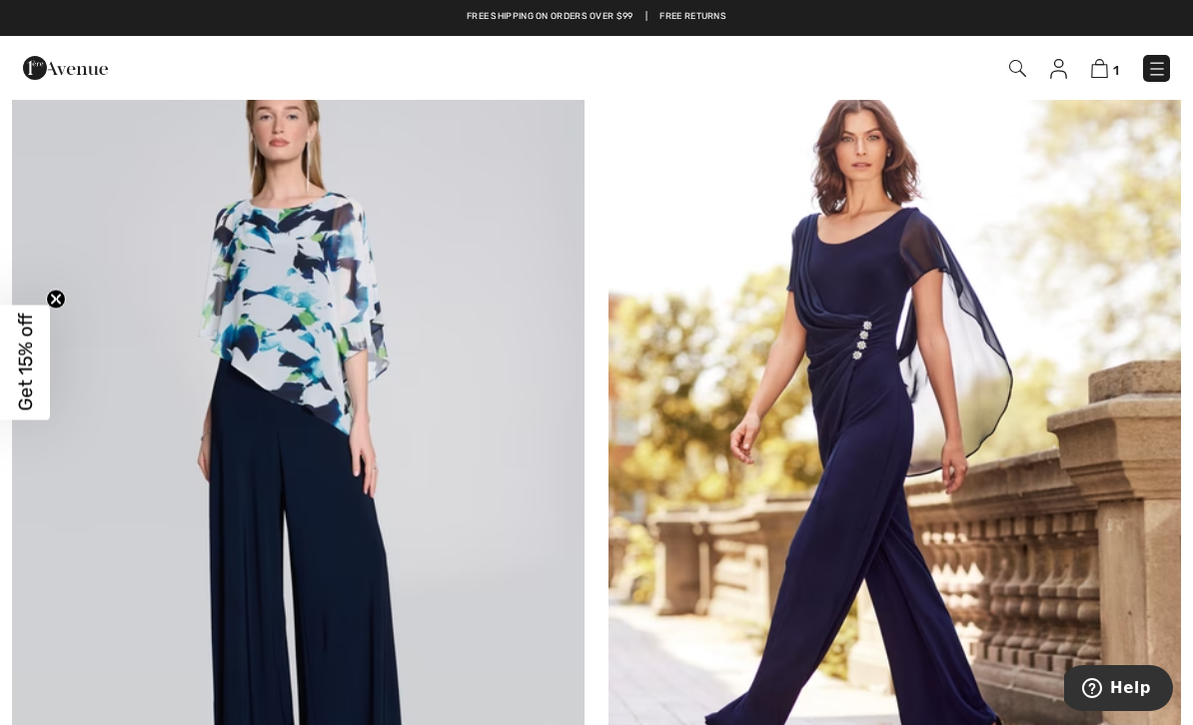
scroll to position [8124, 0]
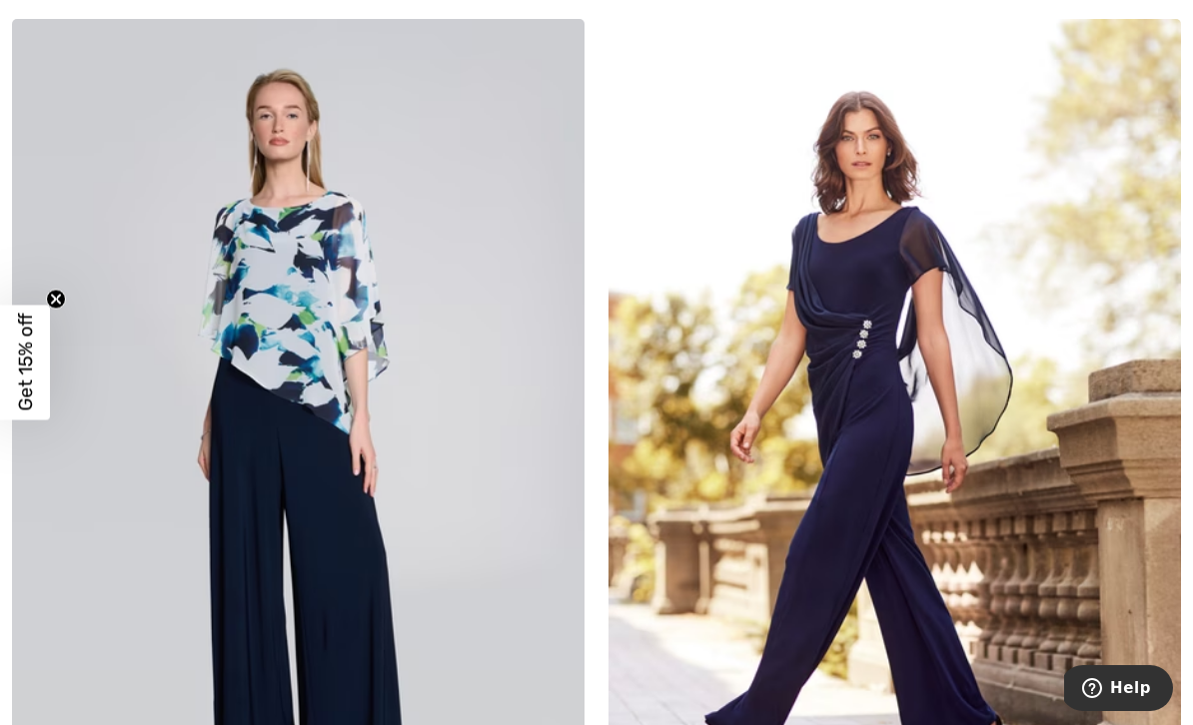
click at [881, 384] on img at bounding box center [894, 448] width 573 height 859
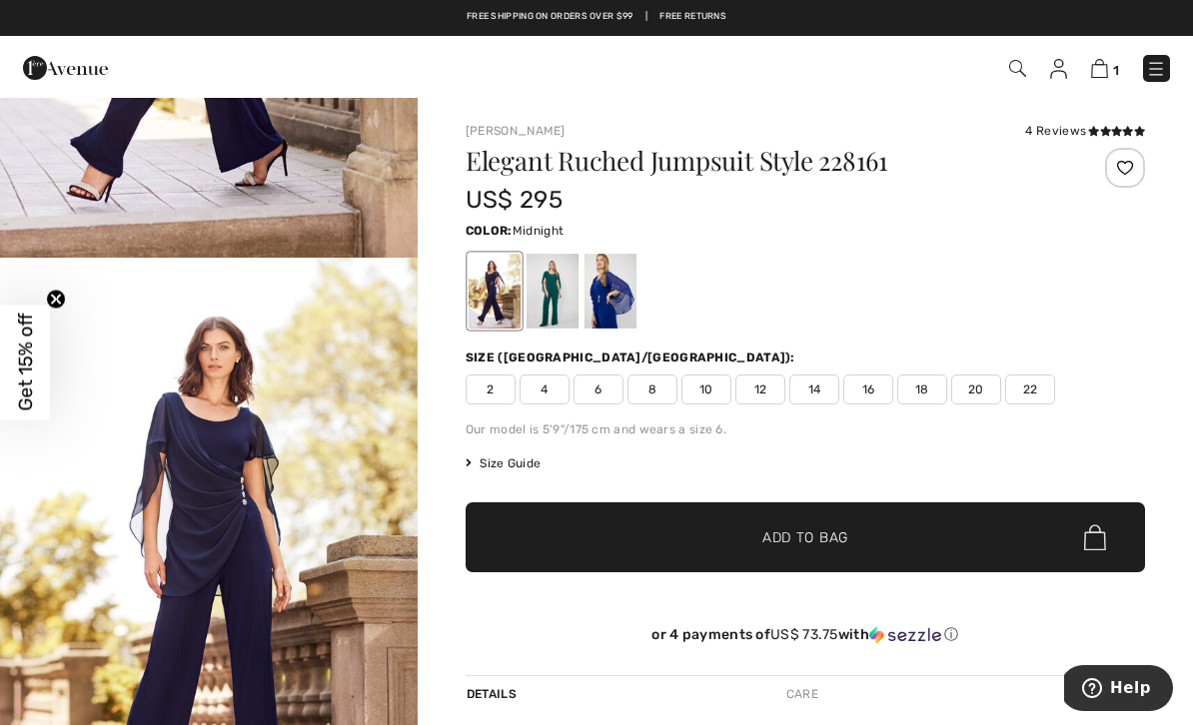
scroll to position [478, 0]
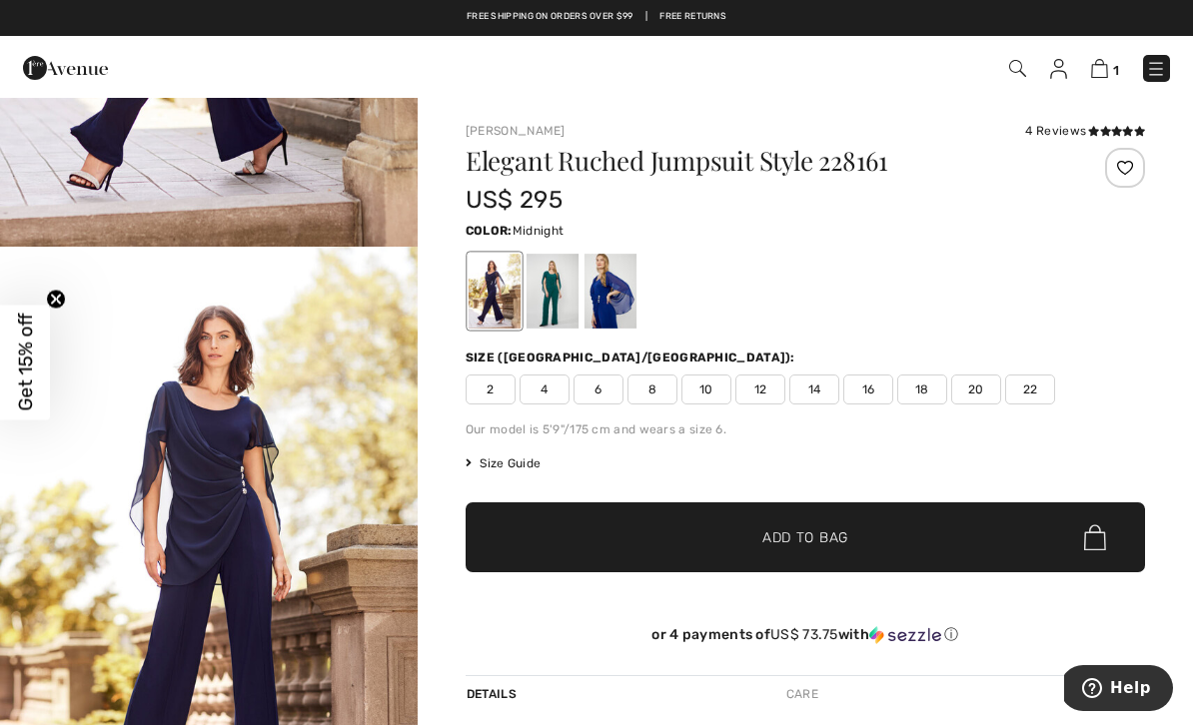
click at [300, 505] on img "2 / 7" at bounding box center [209, 560] width 418 height 626
